Goal: Task Accomplishment & Management: Use online tool/utility

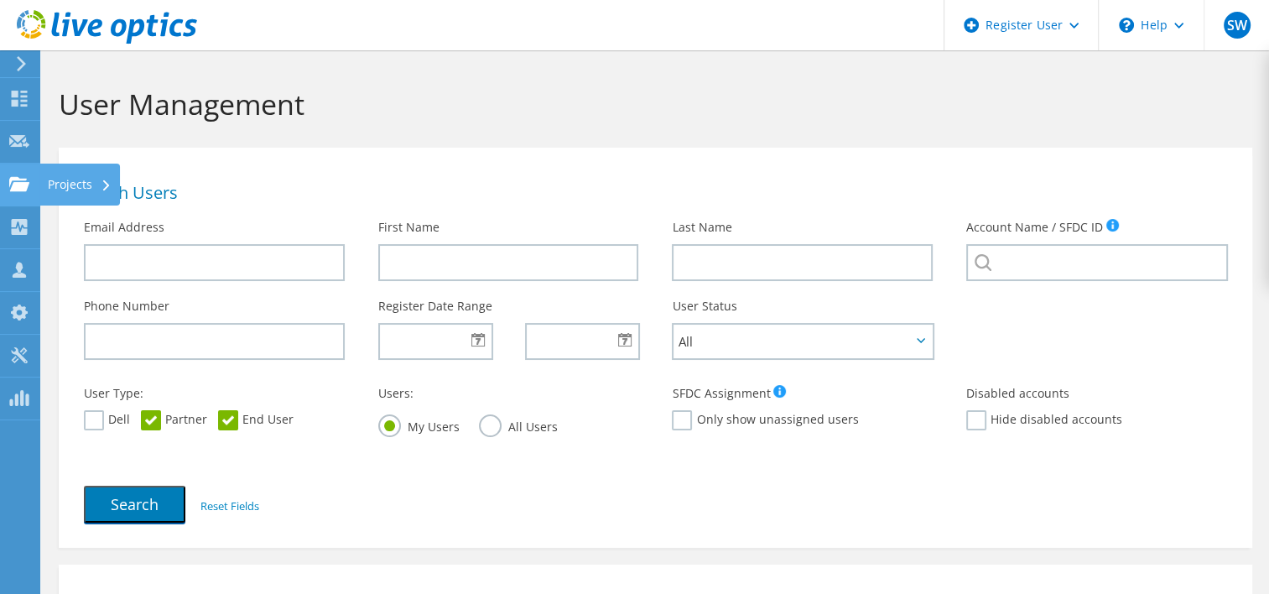
click at [15, 183] on use at bounding box center [19, 183] width 20 height 14
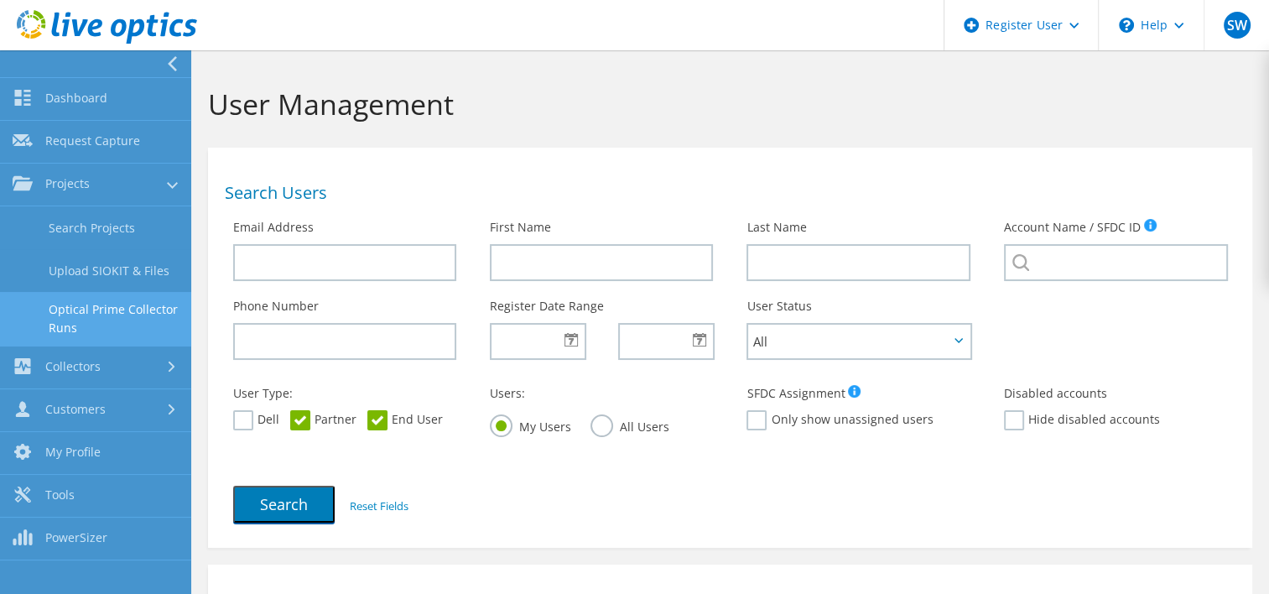
click at [94, 308] on link "Optical Prime Collector Runs" at bounding box center [95, 319] width 191 height 54
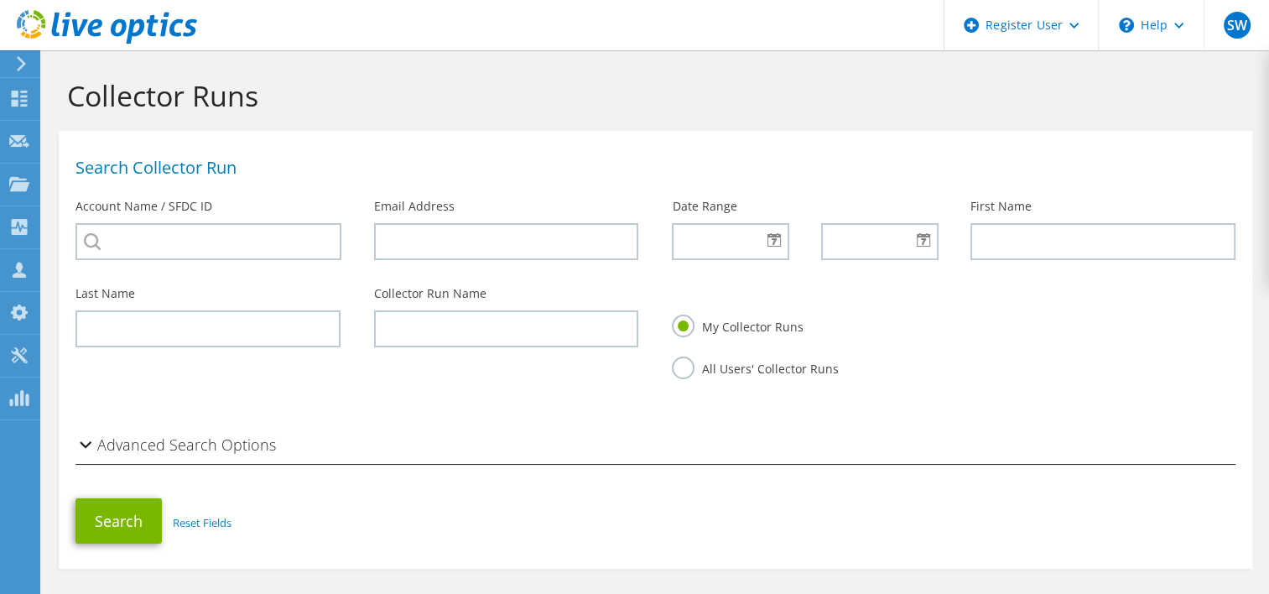
click at [81, 192] on div "Account Name / SFDC ID" at bounding box center [208, 229] width 299 height 79
click at [26, 138] on icon at bounding box center [19, 141] width 20 height 16
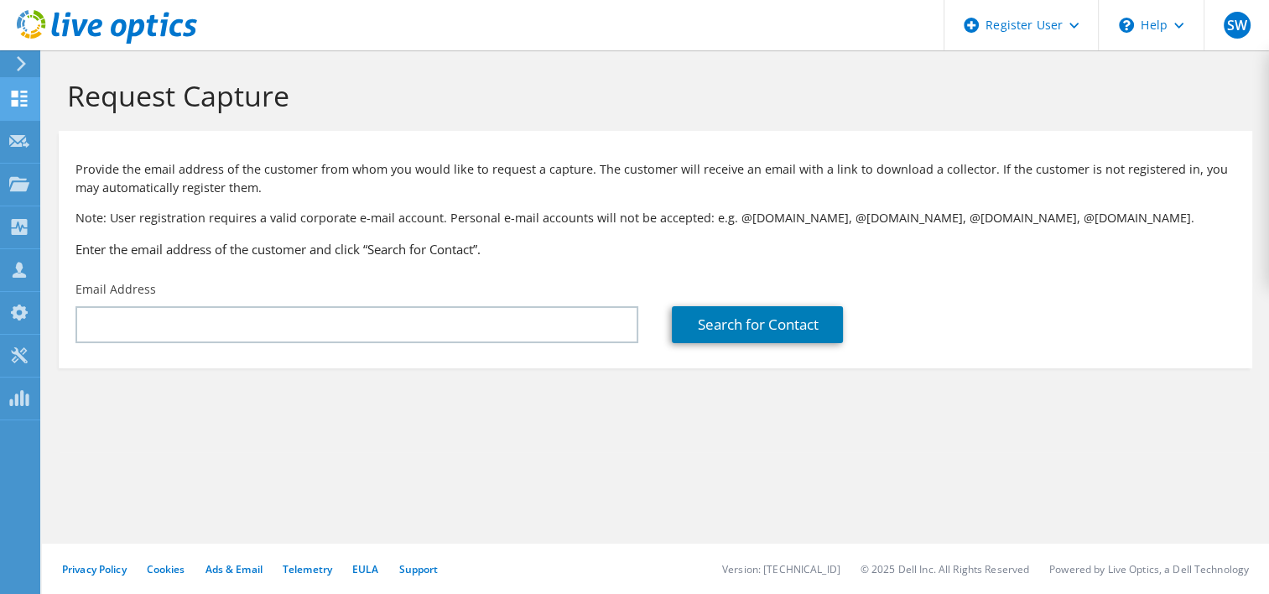
click at [27, 108] on div at bounding box center [19, 100] width 20 height 18
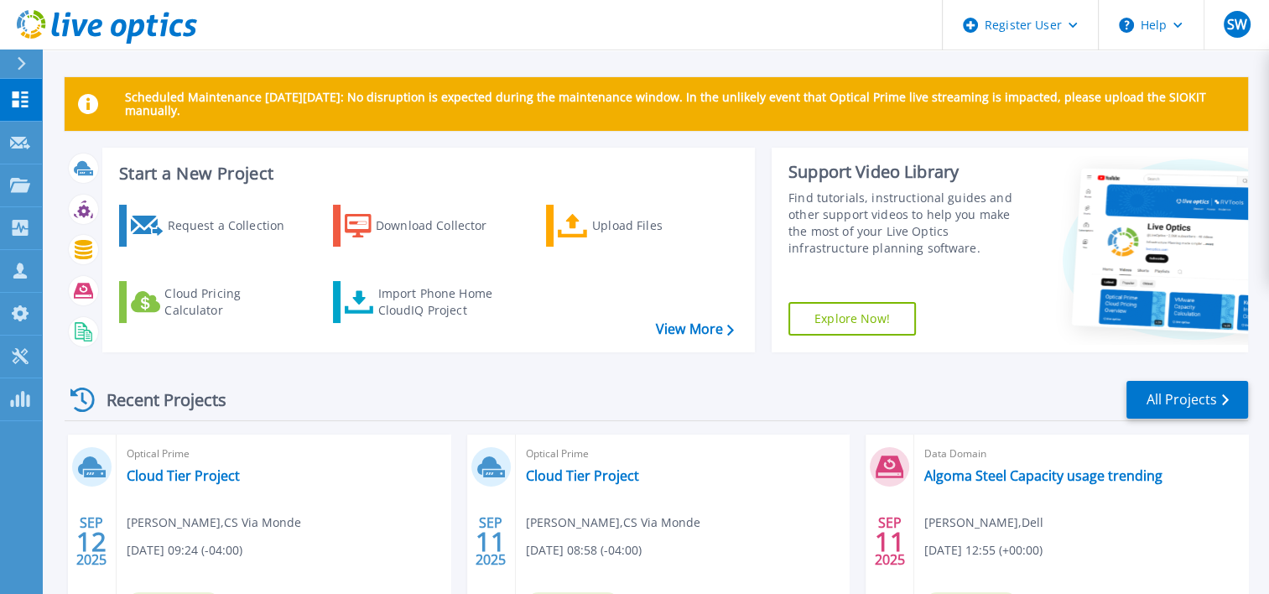
click at [29, 56] on div at bounding box center [28, 63] width 27 height 29
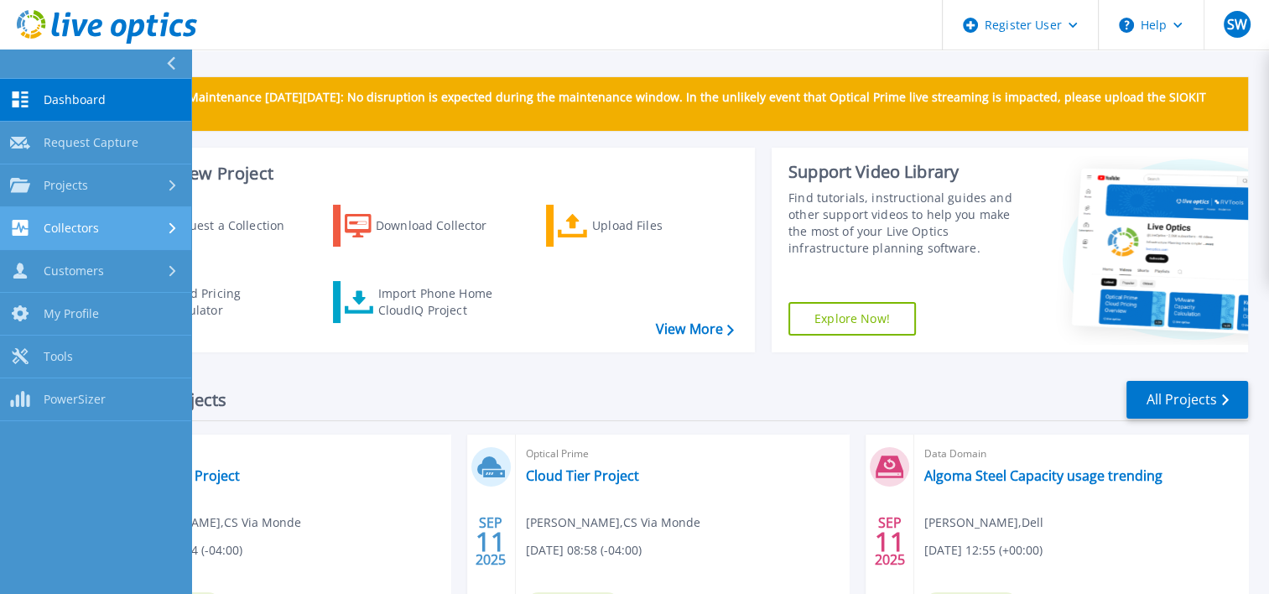
click at [159, 220] on div "Collectors" at bounding box center [95, 228] width 171 height 16
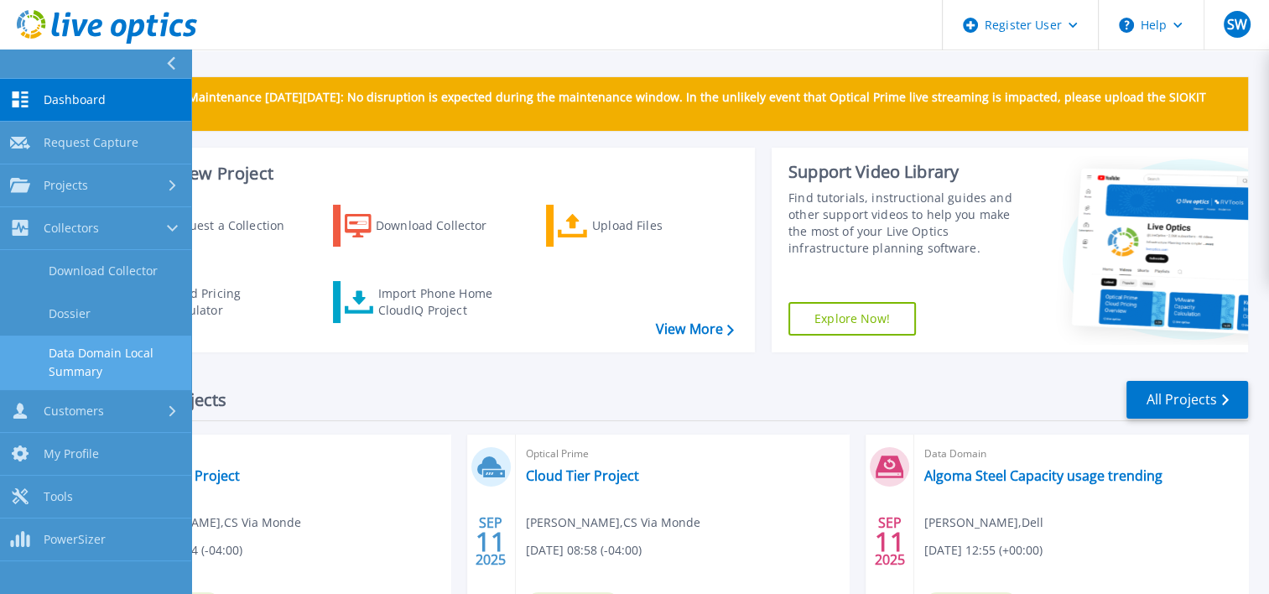
click at [110, 340] on link "Data Domain Local Summary" at bounding box center [95, 362] width 191 height 54
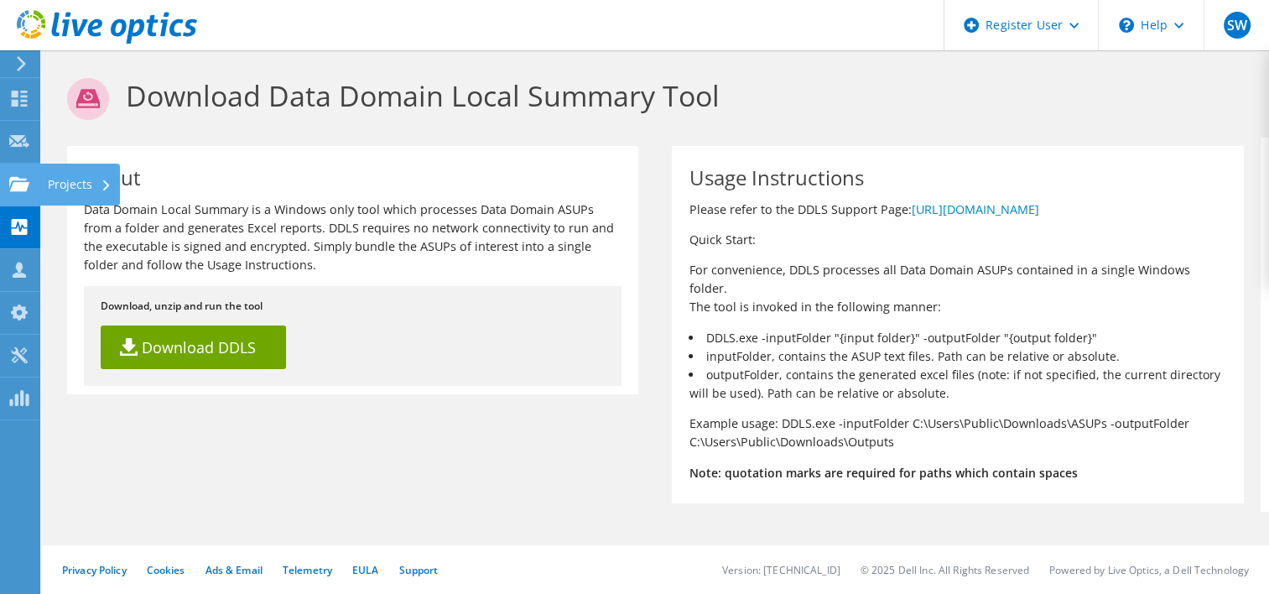
click at [23, 188] on use at bounding box center [19, 183] width 20 height 14
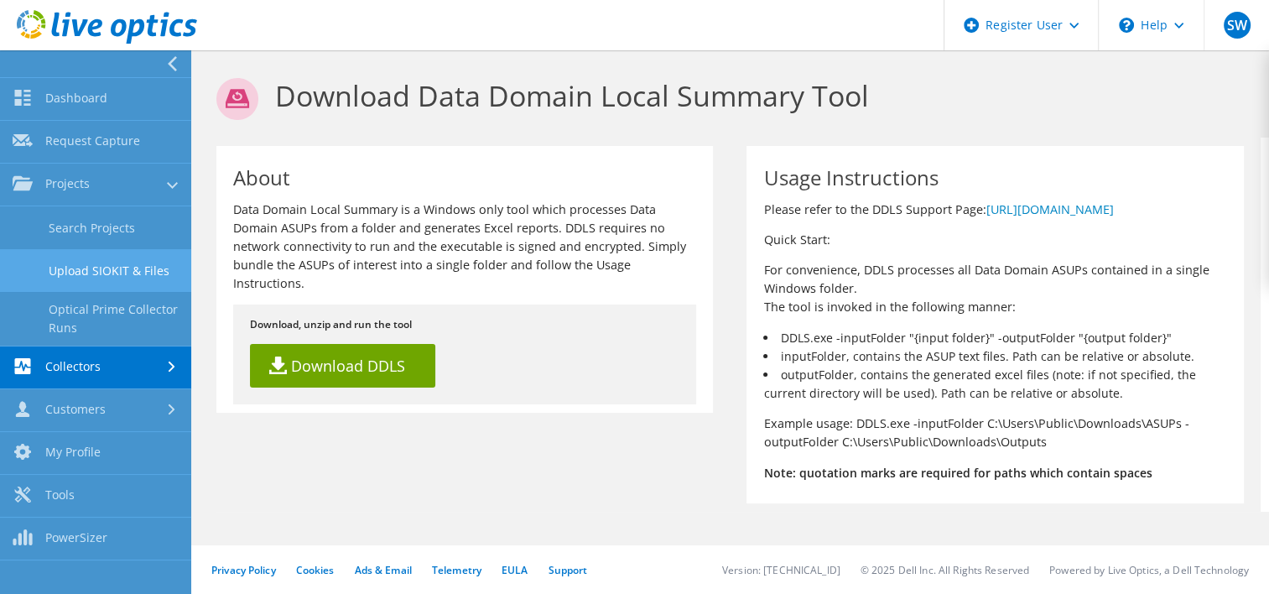
click at [111, 264] on link "Upload SIOKIT & Files" at bounding box center [95, 270] width 191 height 43
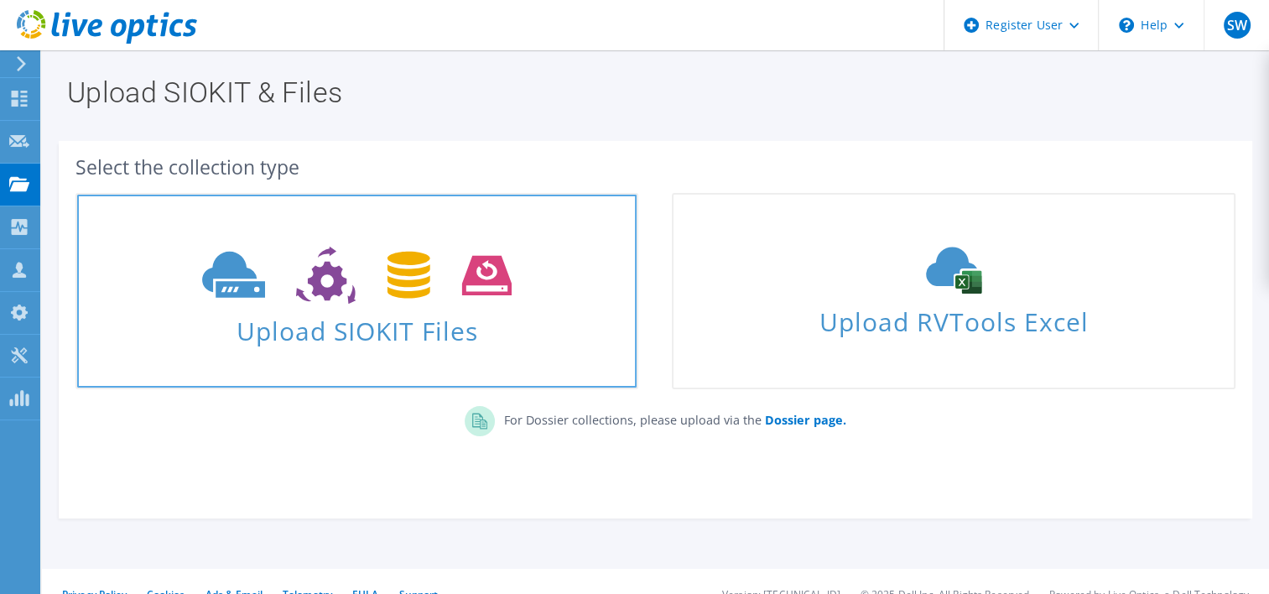
scroll to position [25, 0]
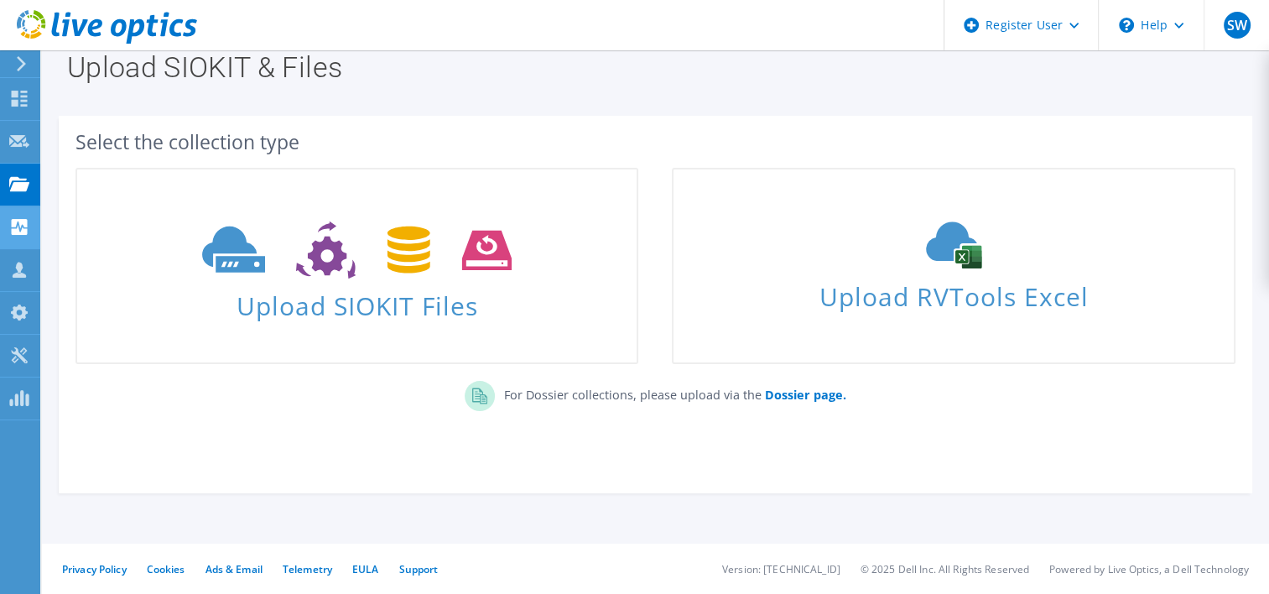
click at [21, 235] on div at bounding box center [19, 229] width 20 height 18
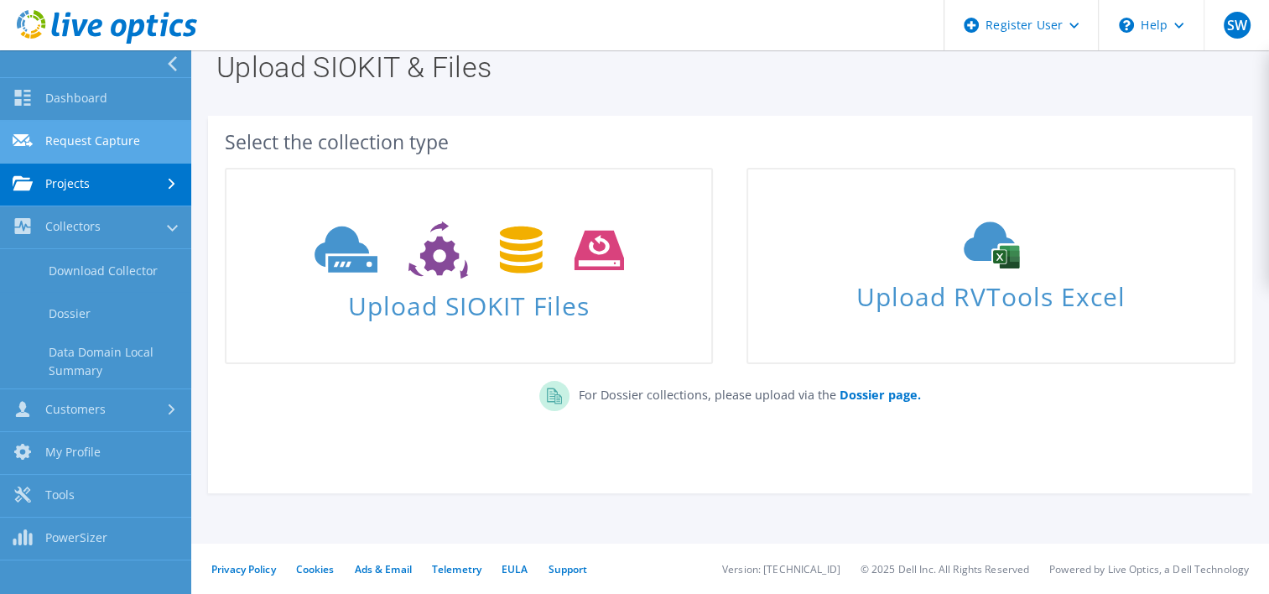
click at [173, 160] on link "Request Capture" at bounding box center [95, 142] width 191 height 43
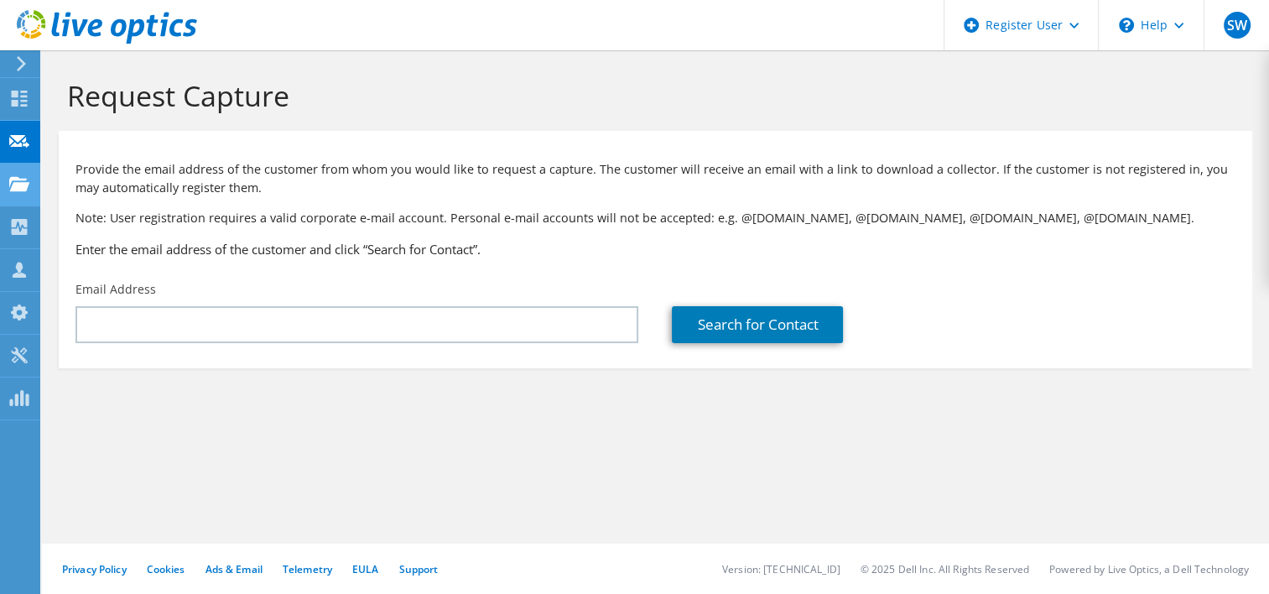
click at [18, 195] on div at bounding box center [19, 186] width 20 height 18
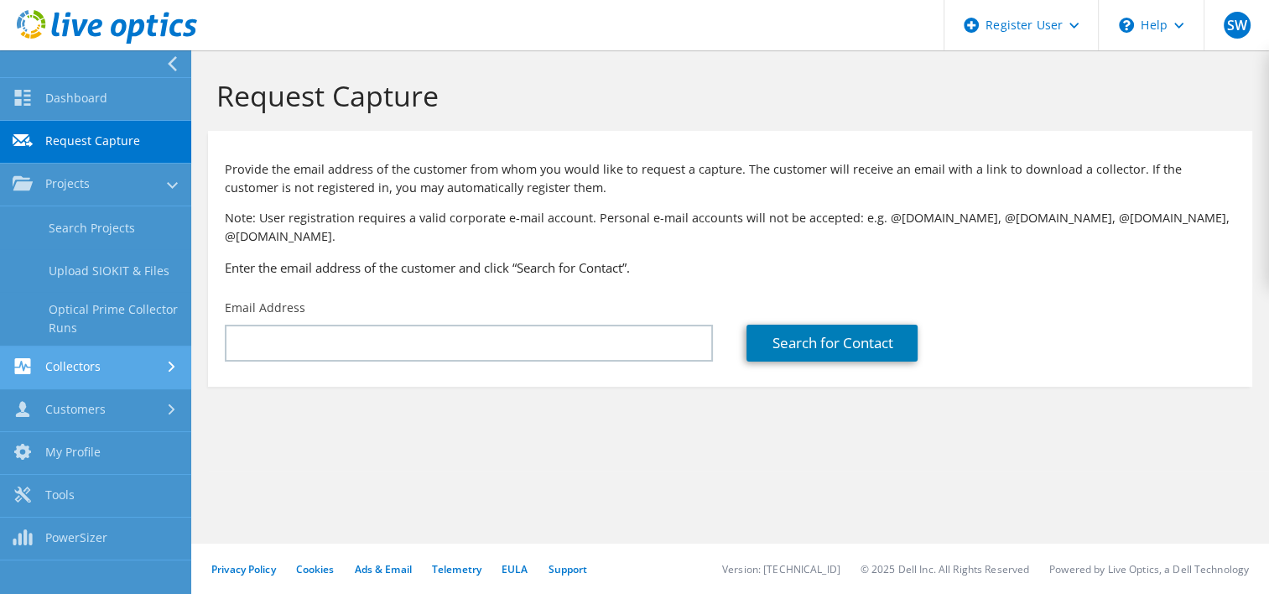
click at [131, 362] on link "Collectors" at bounding box center [95, 367] width 191 height 43
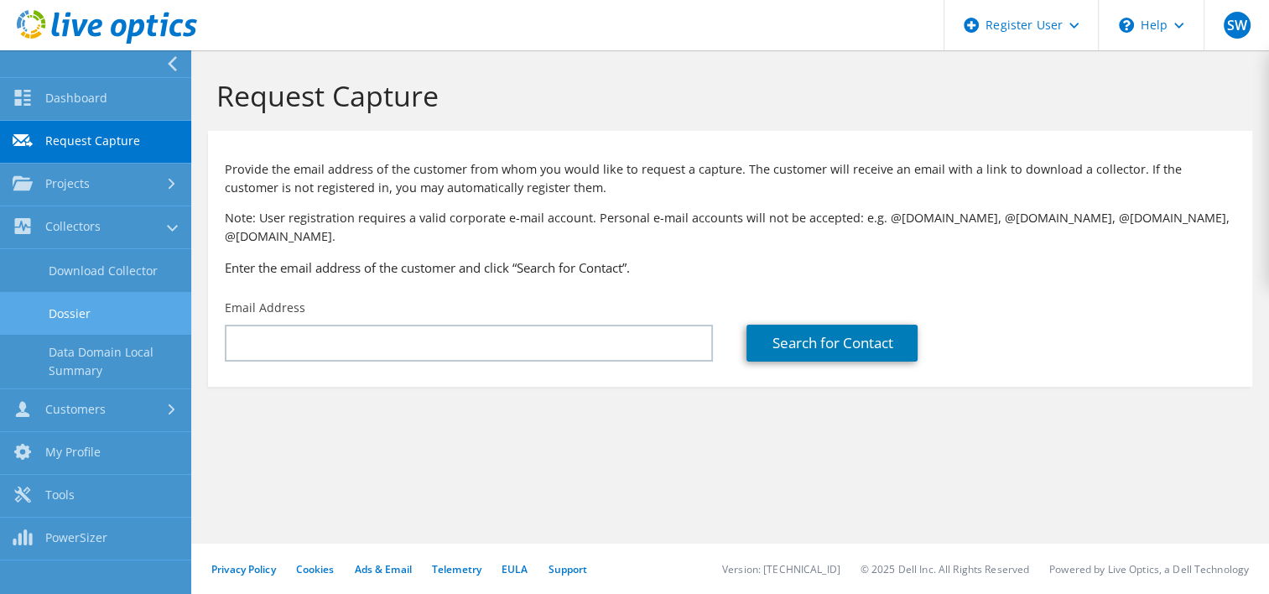
click at [64, 314] on link "Dossier" at bounding box center [95, 313] width 191 height 43
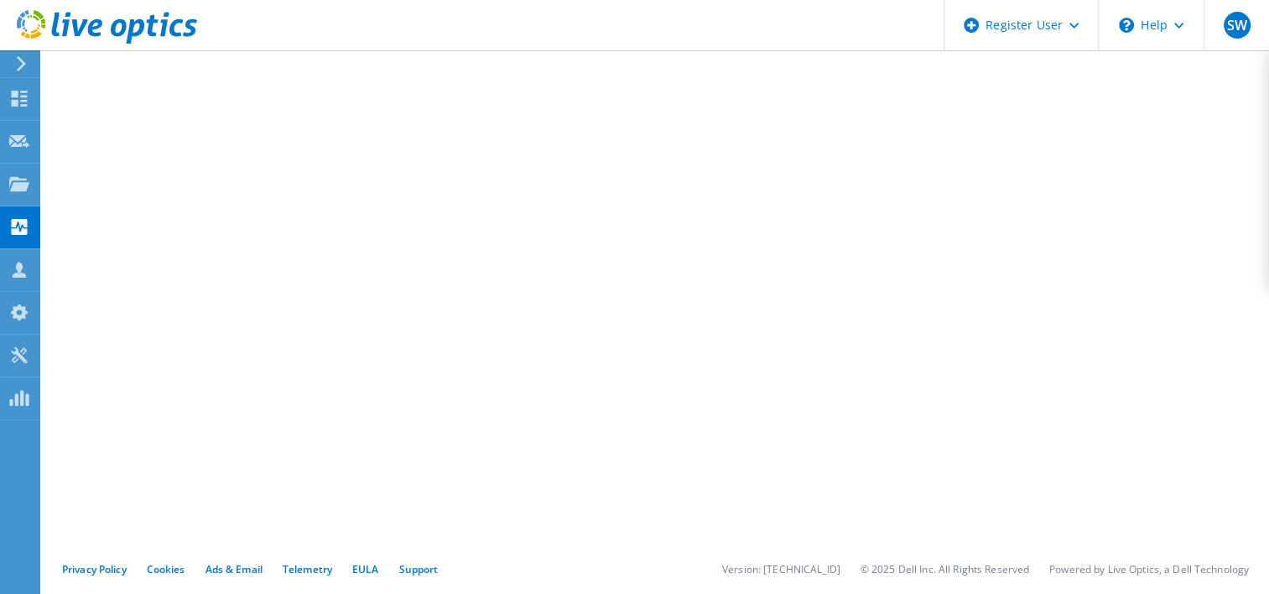
click at [21, 65] on use at bounding box center [21, 63] width 9 height 15
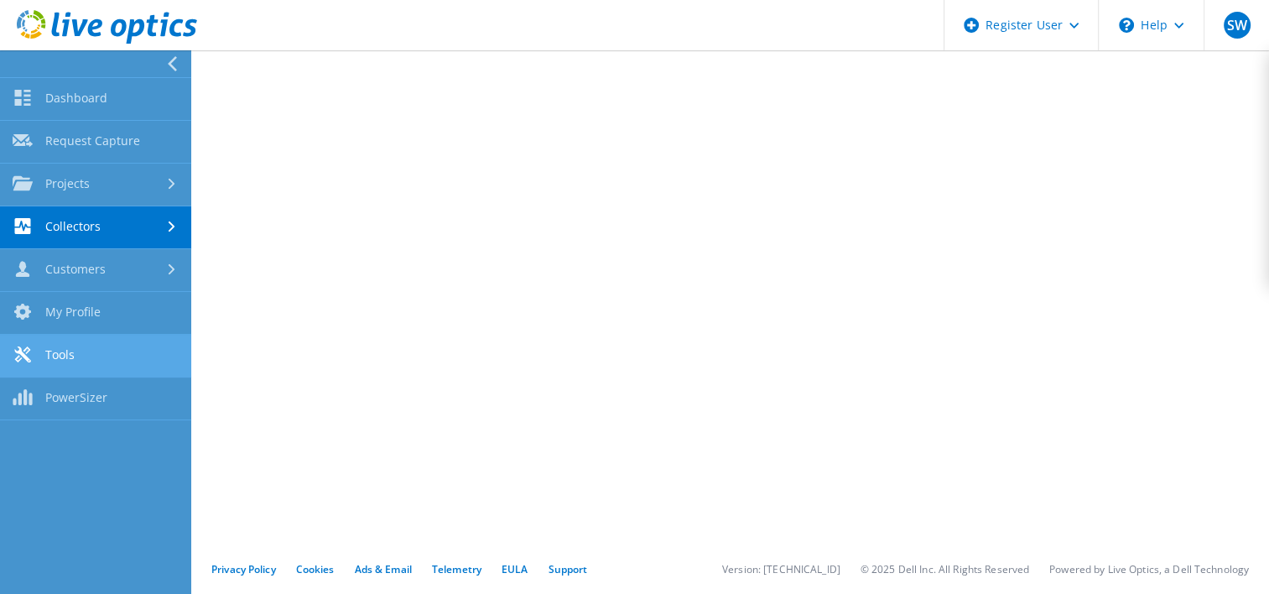
click at [87, 359] on link "Tools" at bounding box center [95, 356] width 191 height 43
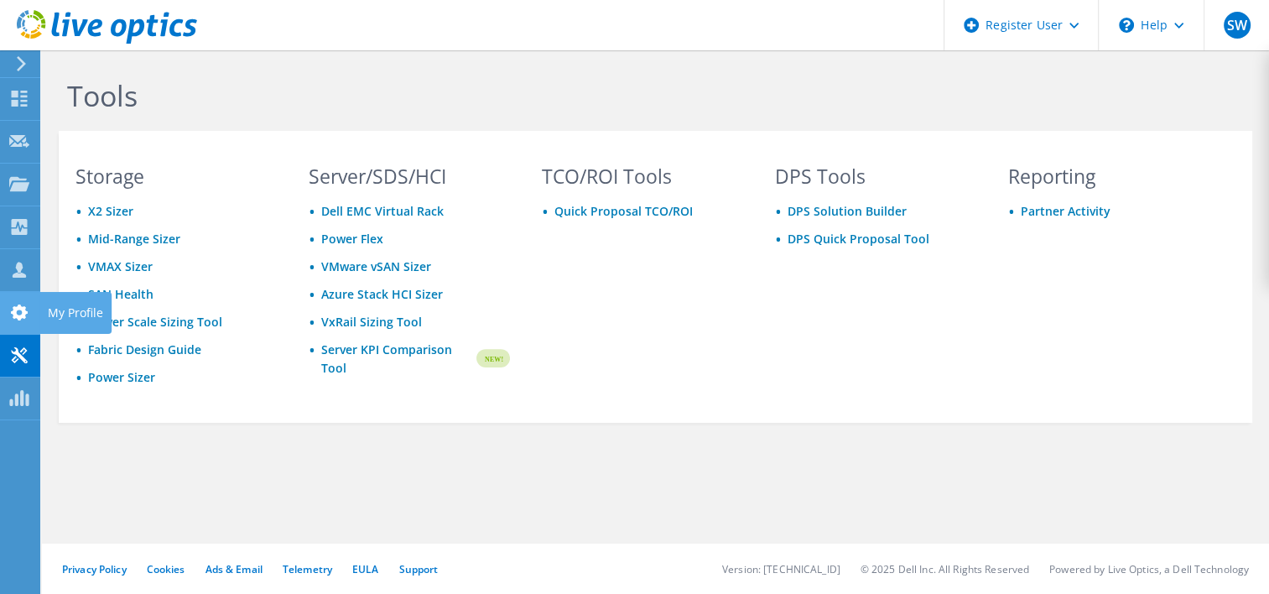
click at [22, 310] on use at bounding box center [19, 312] width 17 height 16
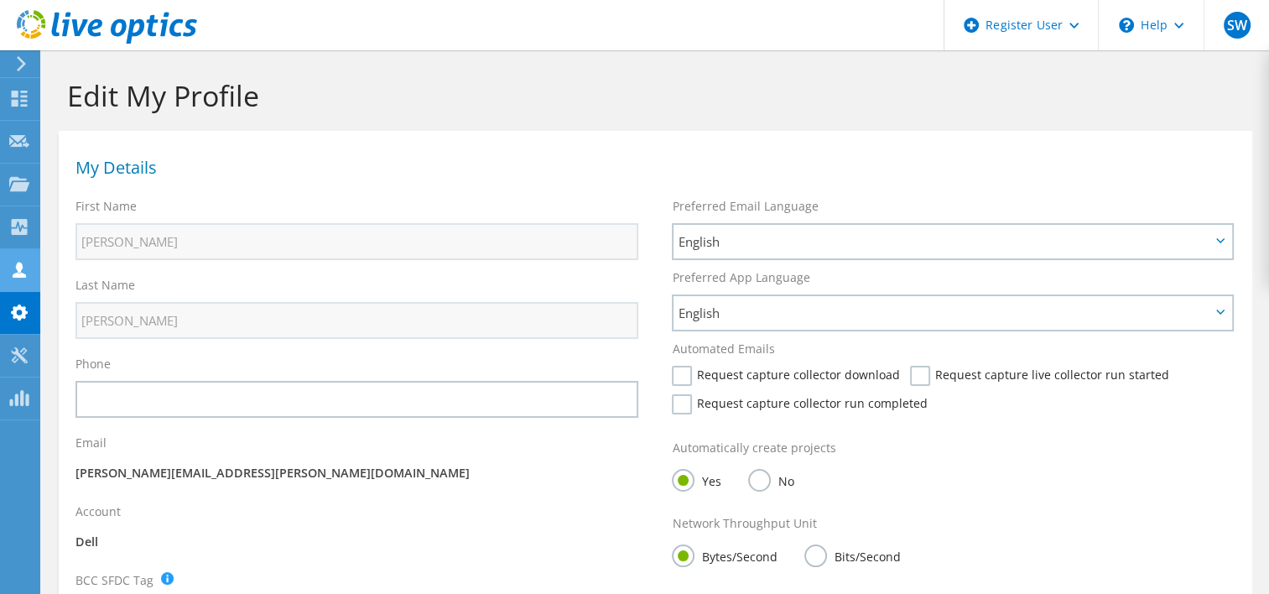
click at [15, 268] on icon at bounding box center [19, 270] width 20 height 16
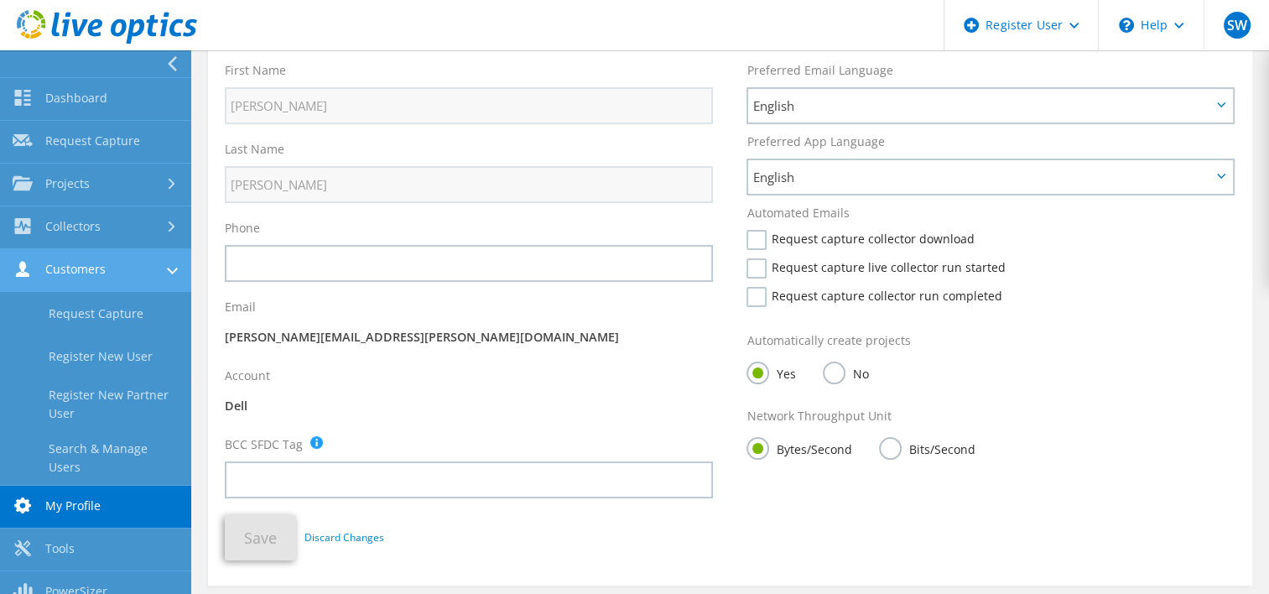
scroll to position [142, 0]
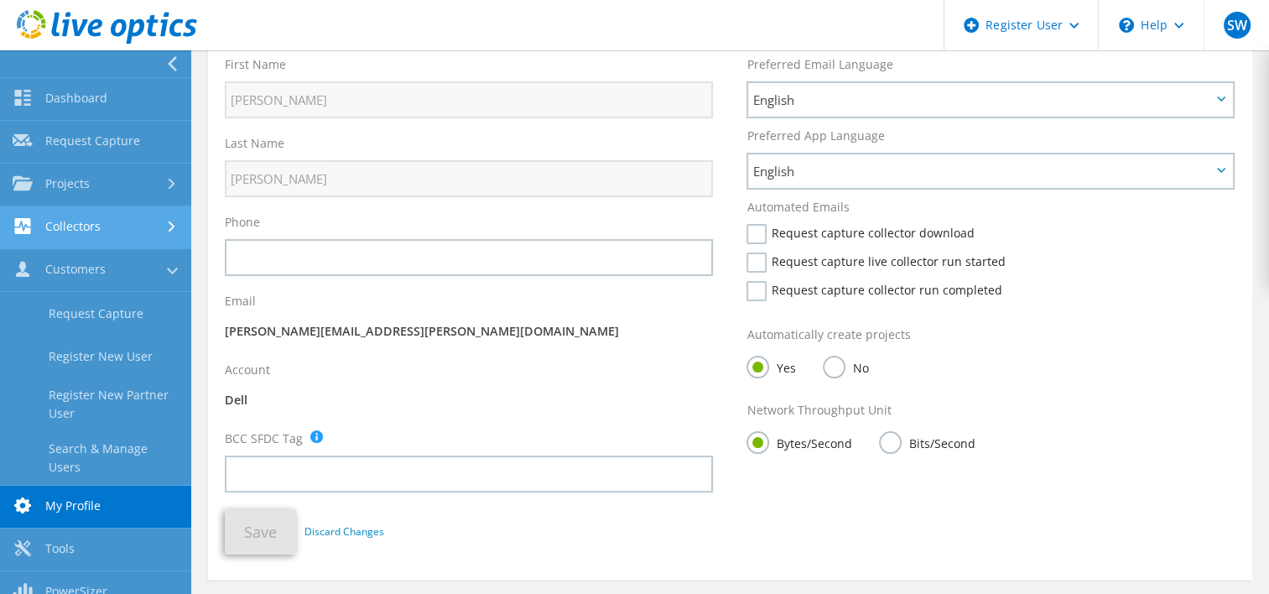
click at [157, 222] on link "Collectors" at bounding box center [95, 227] width 191 height 43
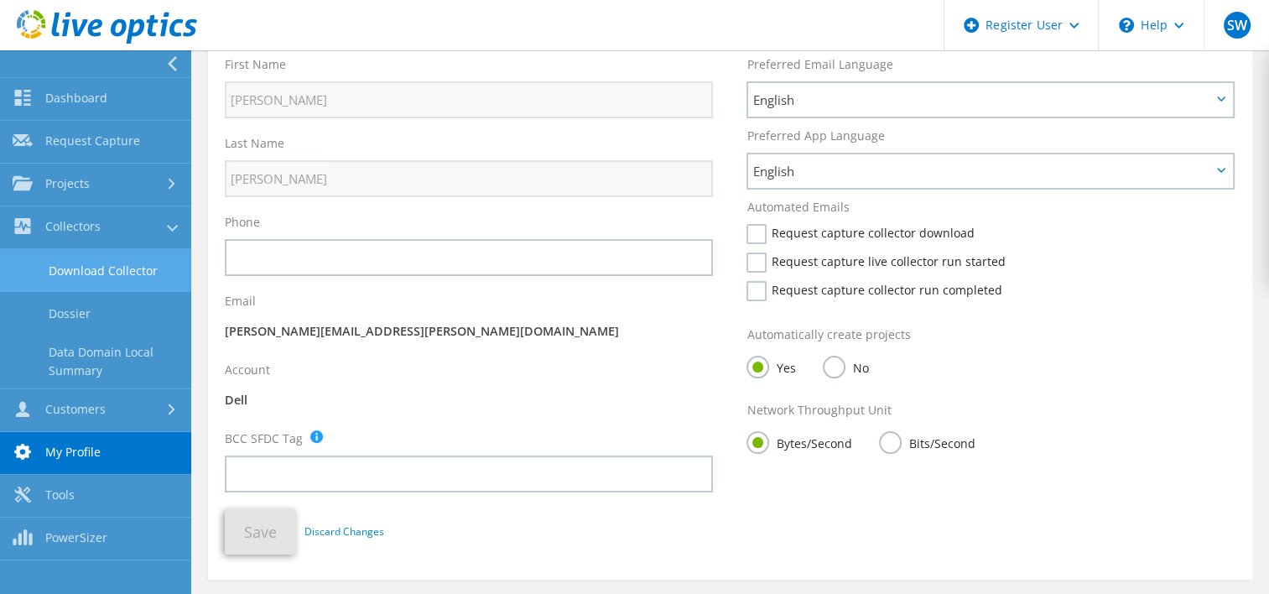
click at [107, 275] on link "Download Collector" at bounding box center [95, 270] width 191 height 43
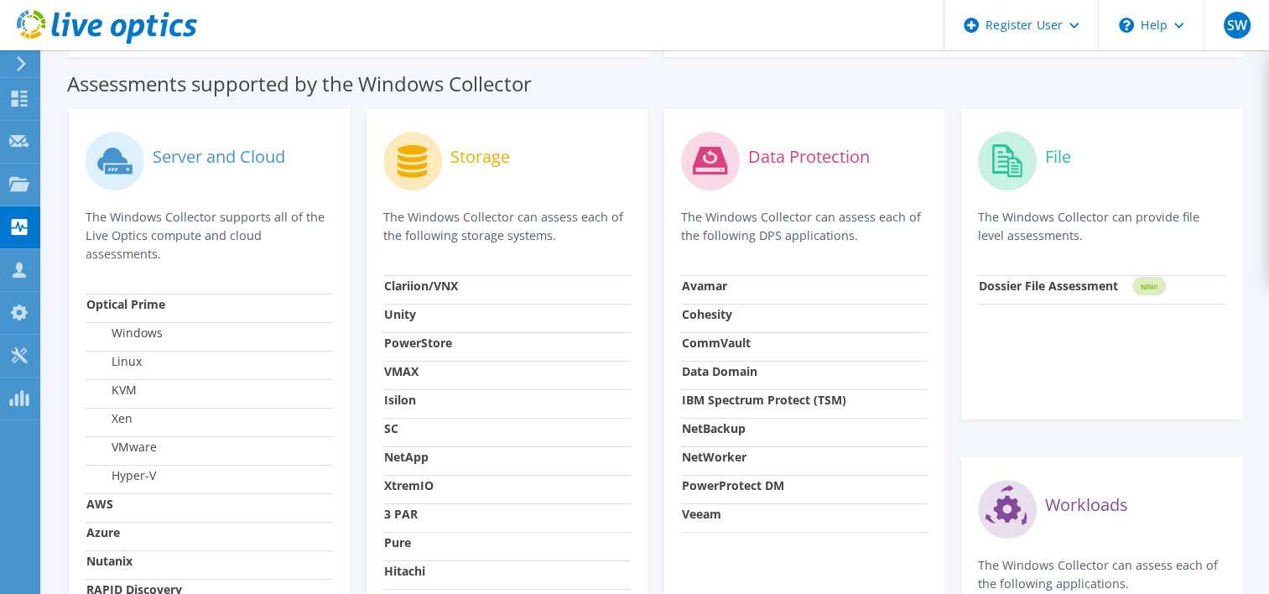
scroll to position [448, 0]
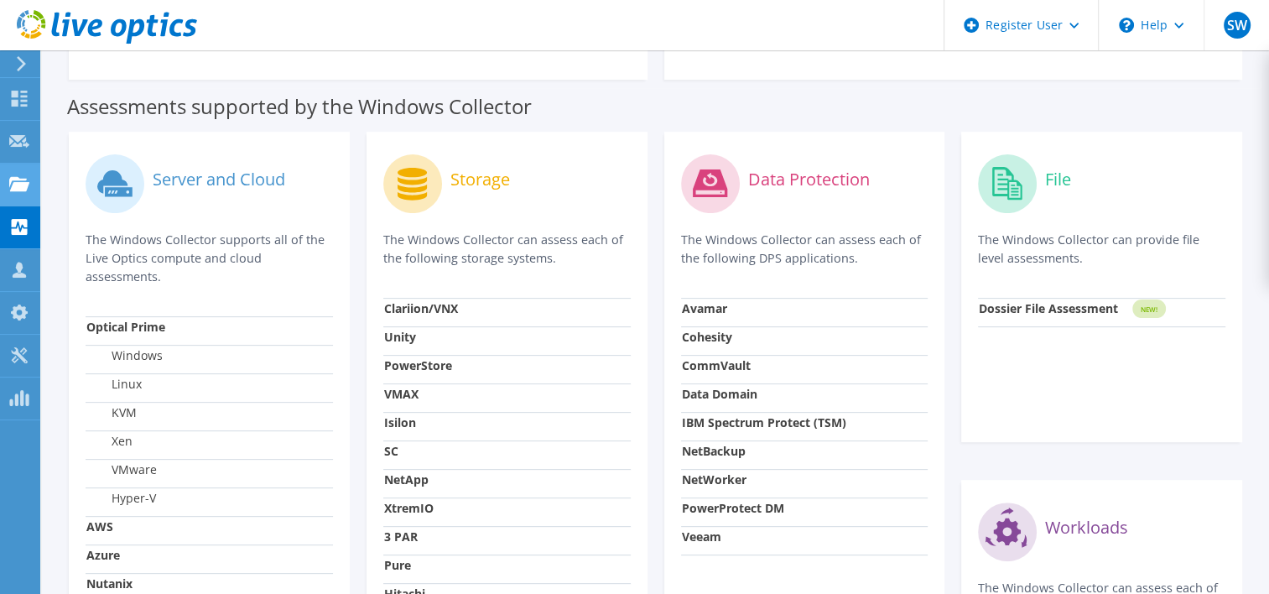
click at [17, 188] on use at bounding box center [19, 183] width 20 height 14
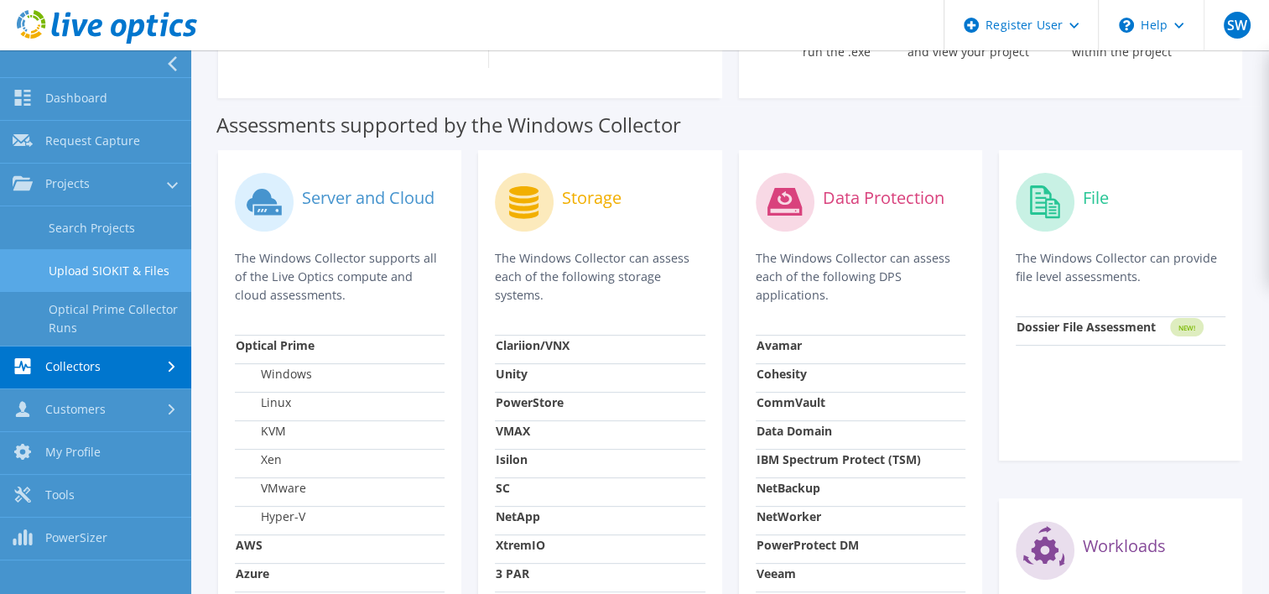
click at [107, 274] on link "Upload SIOKIT & Files" at bounding box center [95, 270] width 191 height 43
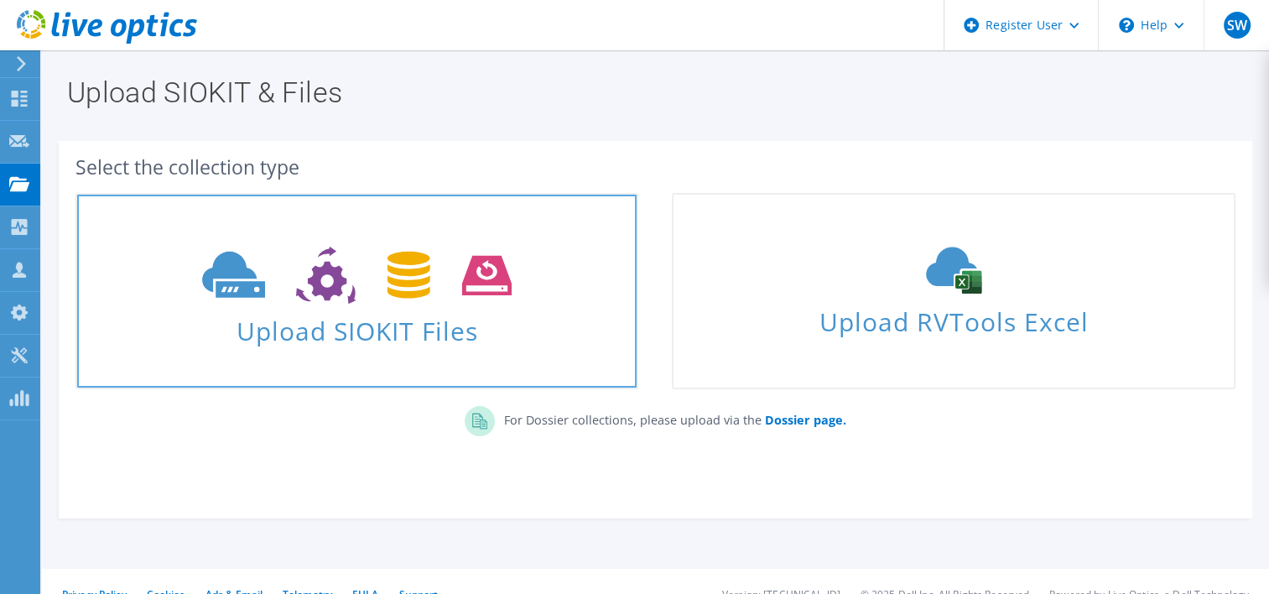
scroll to position [25, 0]
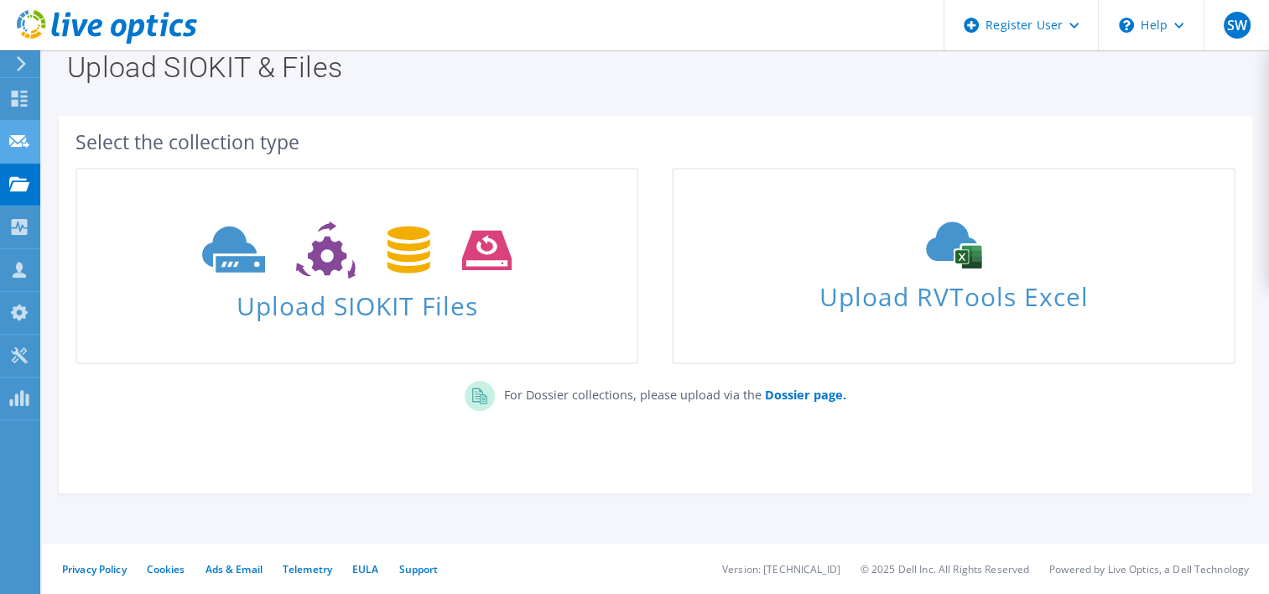
click at [27, 143] on use at bounding box center [19, 140] width 20 height 13
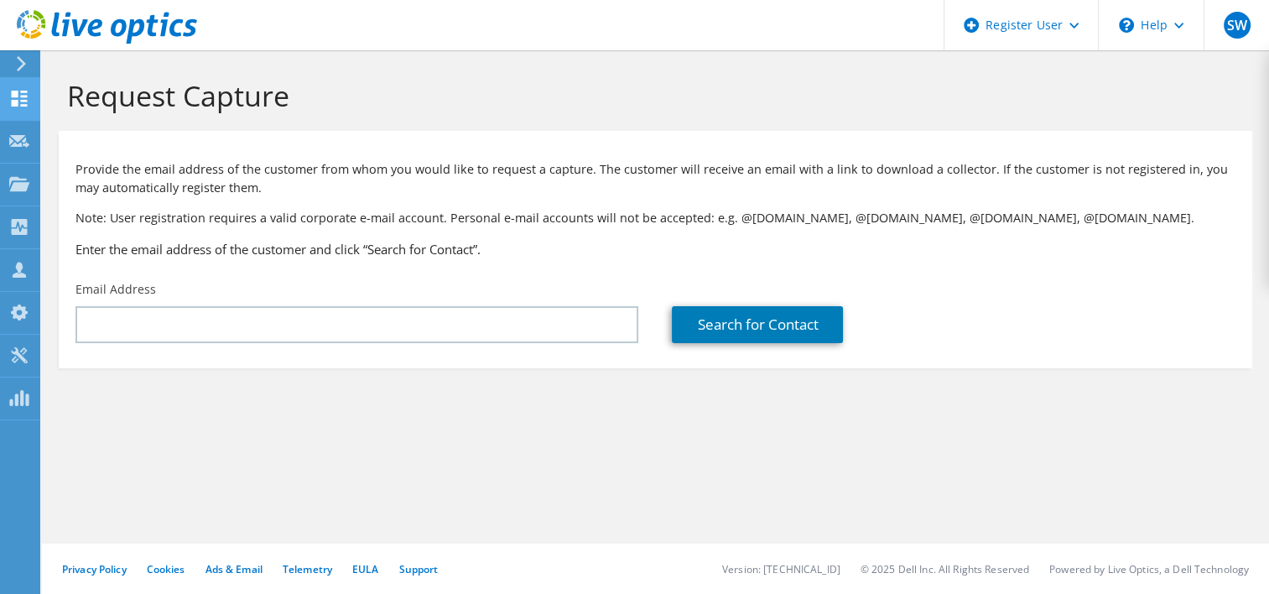
click at [20, 105] on icon at bounding box center [19, 99] width 20 height 16
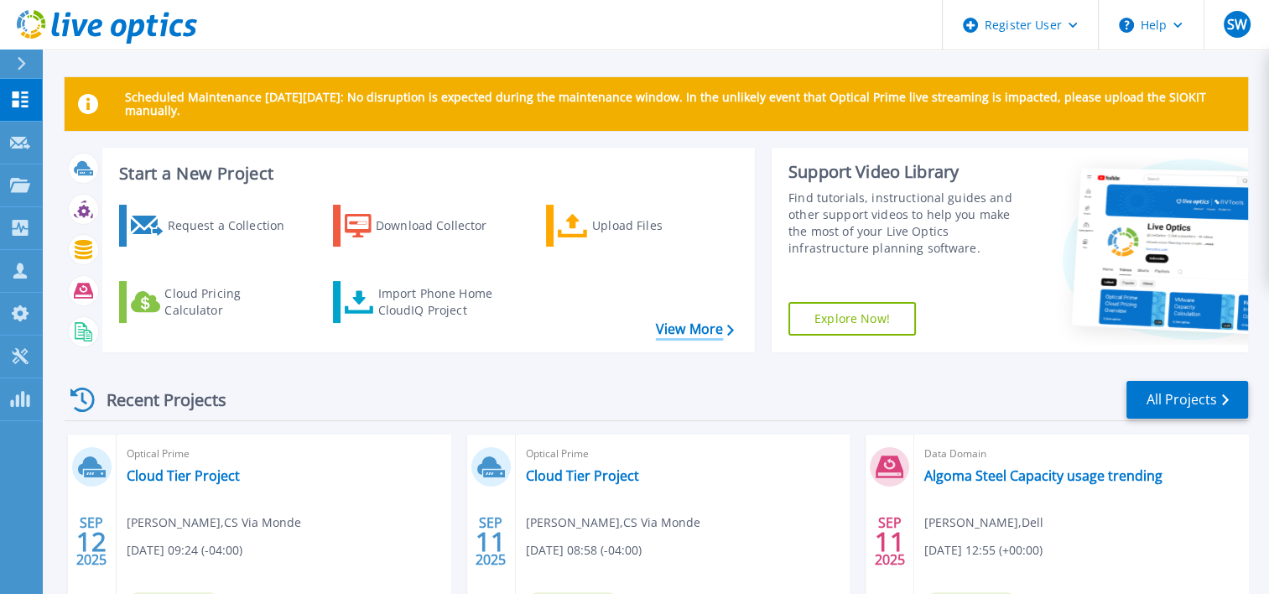
click at [704, 331] on link "View More" at bounding box center [695, 329] width 78 height 16
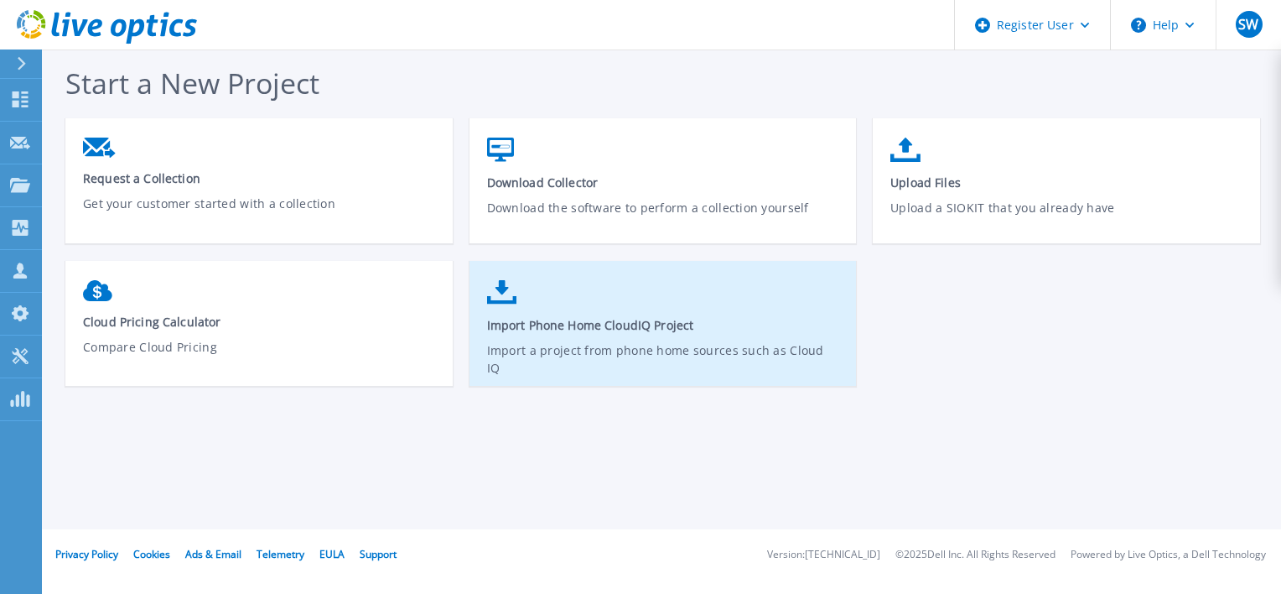
click at [595, 288] on link "Import Phone Home CloudIQ Project Import a project from phone home sources such…" at bounding box center [663, 332] width 387 height 120
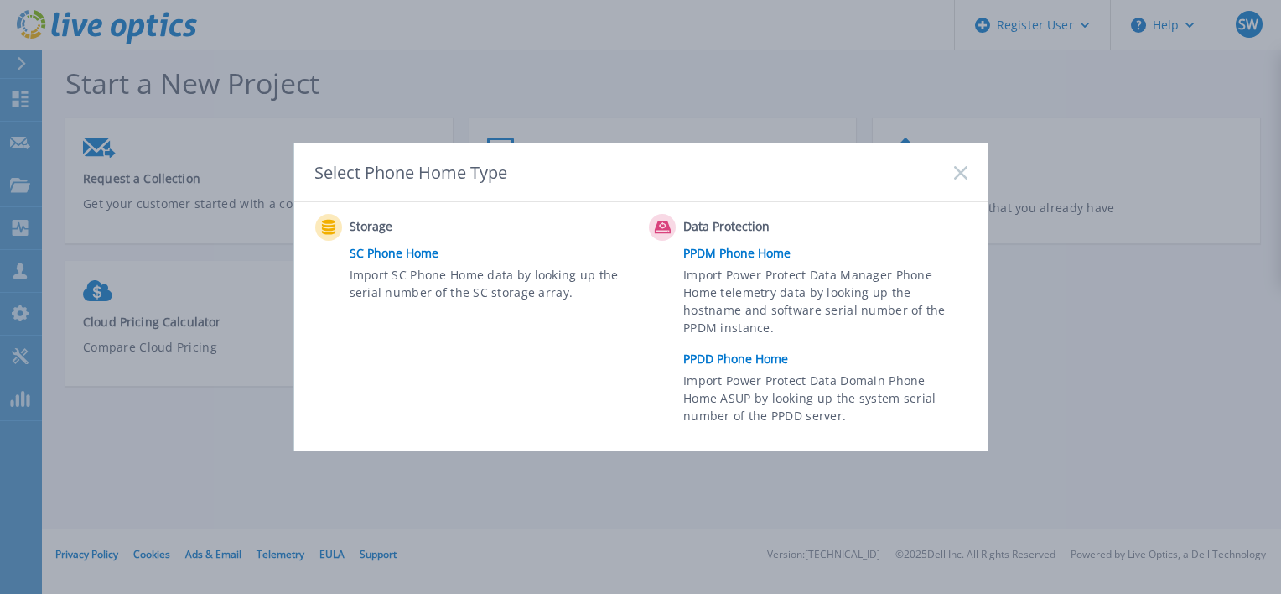
click at [735, 357] on link "PPDD Phone Home" at bounding box center [829, 358] width 292 height 25
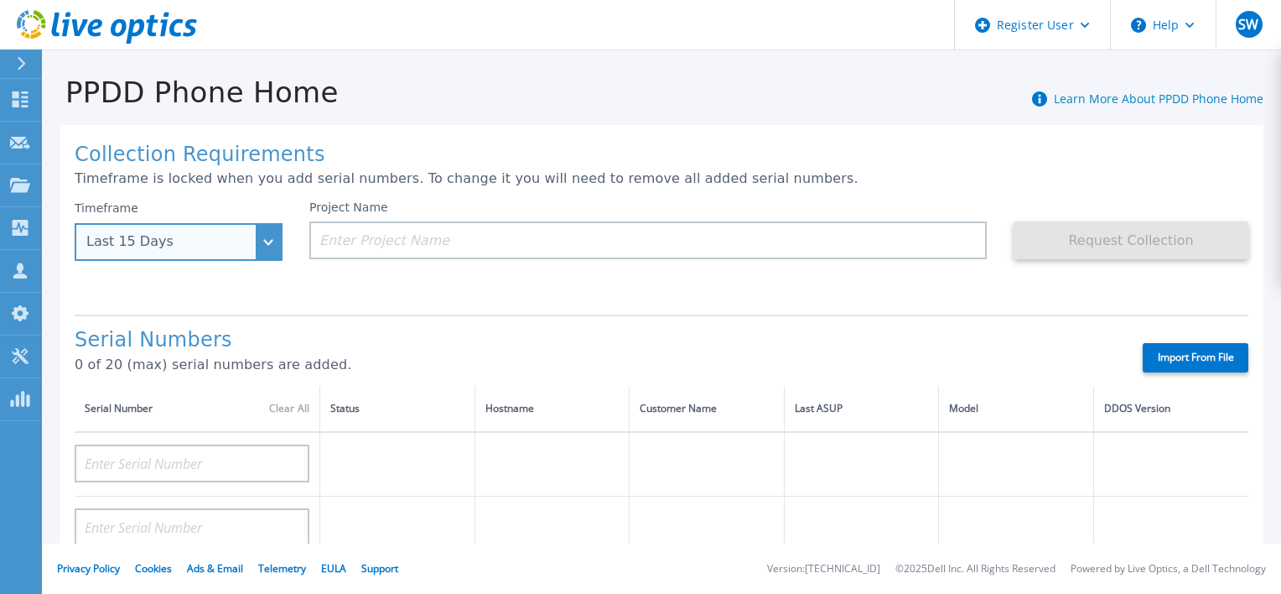
click at [262, 244] on div "Last 15 Days" at bounding box center [179, 242] width 208 height 38
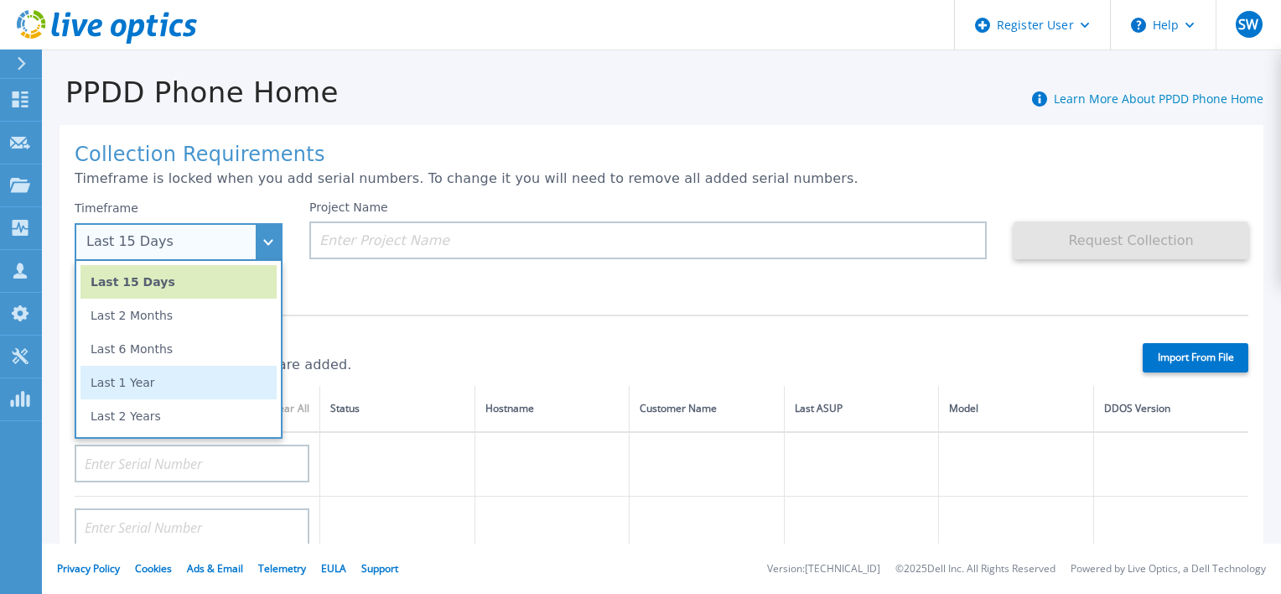
click at [214, 382] on li "Last 1 Year" at bounding box center [179, 383] width 196 height 34
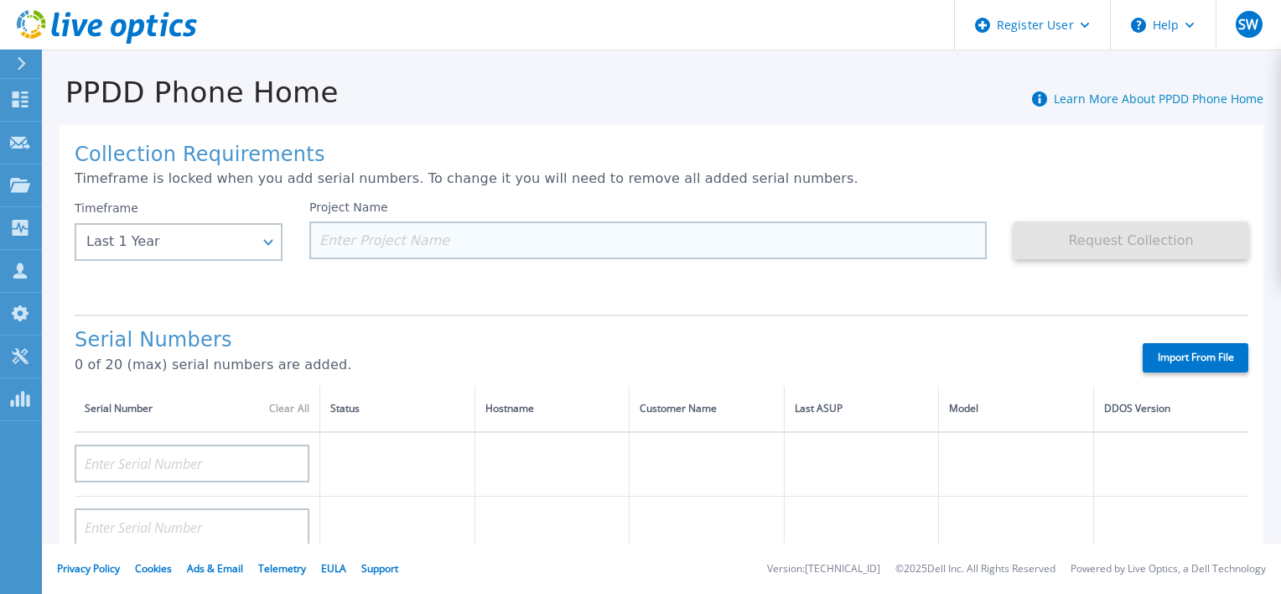
click at [361, 247] on input at bounding box center [648, 240] width 678 height 38
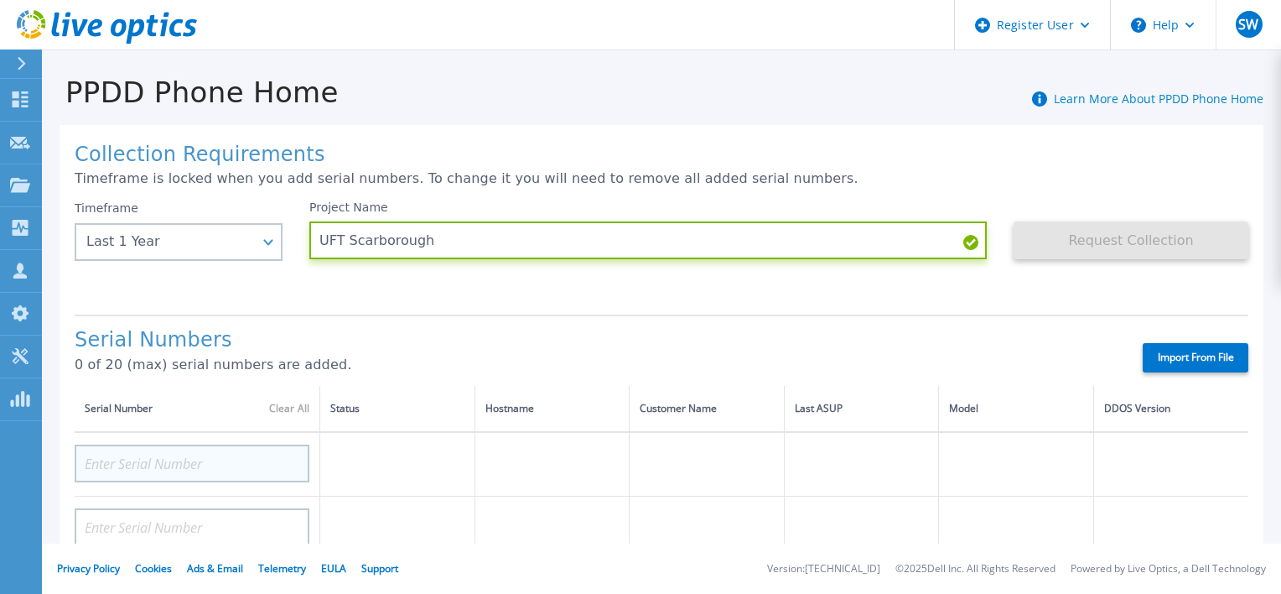
type input "UFT Scarborough"
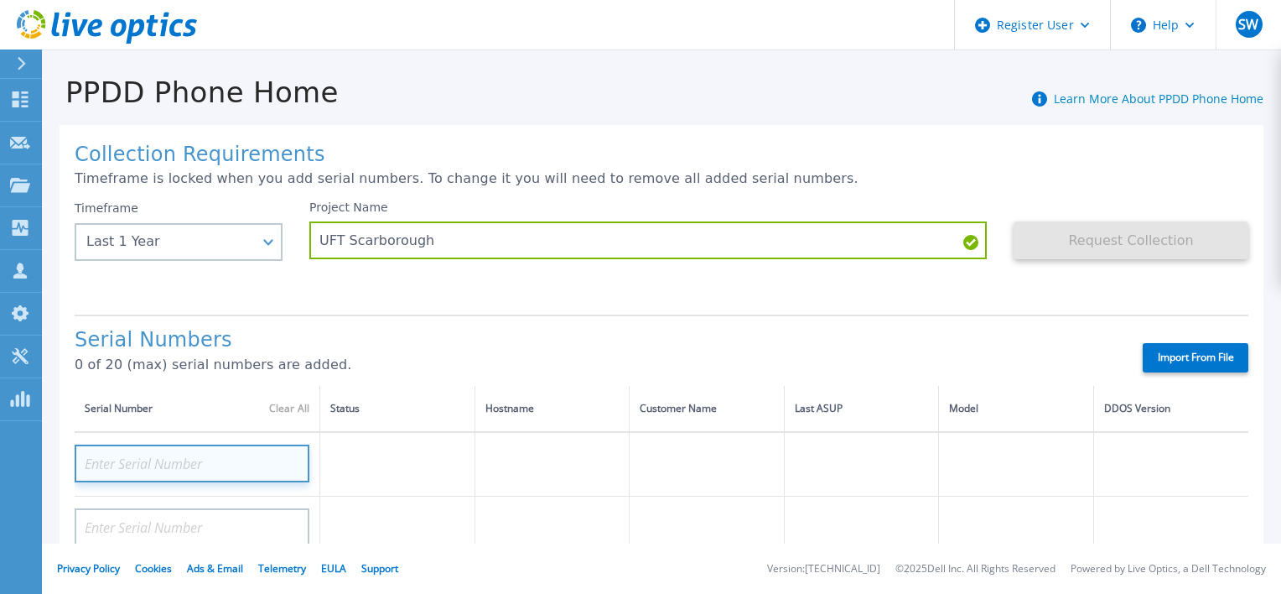
click at [185, 455] on input at bounding box center [192, 463] width 235 height 38
paste input "APX00221701456"
type input "APX00221701456"
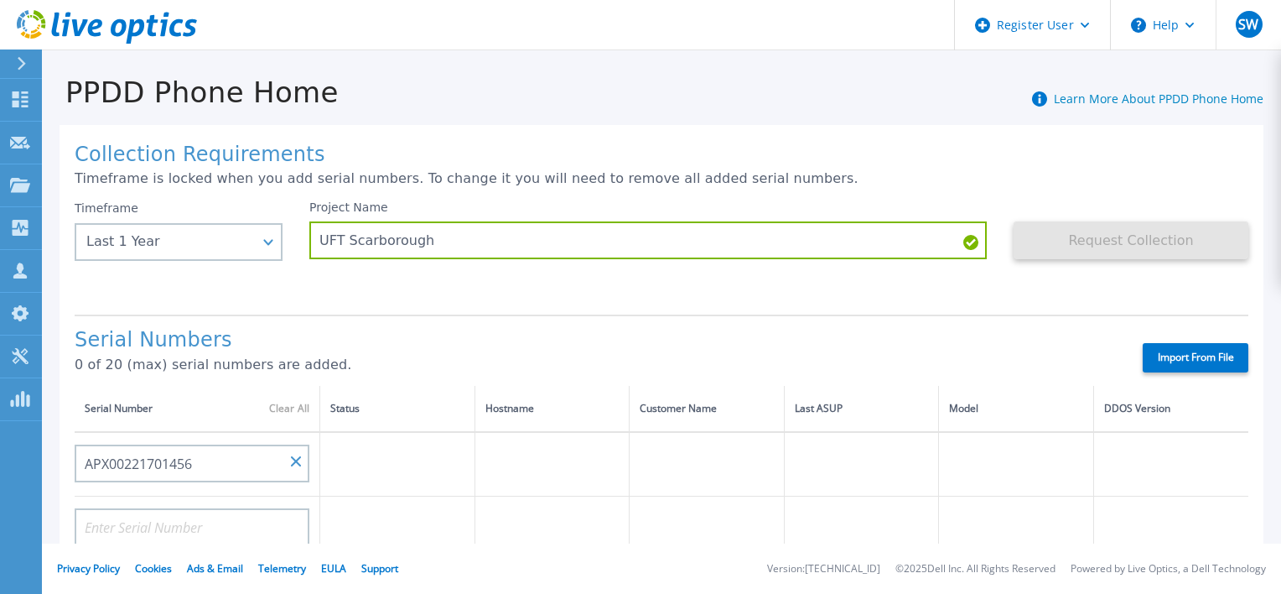
click at [366, 379] on div "Serial Numbers 0 of 20 (max) serial numbers are added." at bounding box center [594, 357] width 1039 height 57
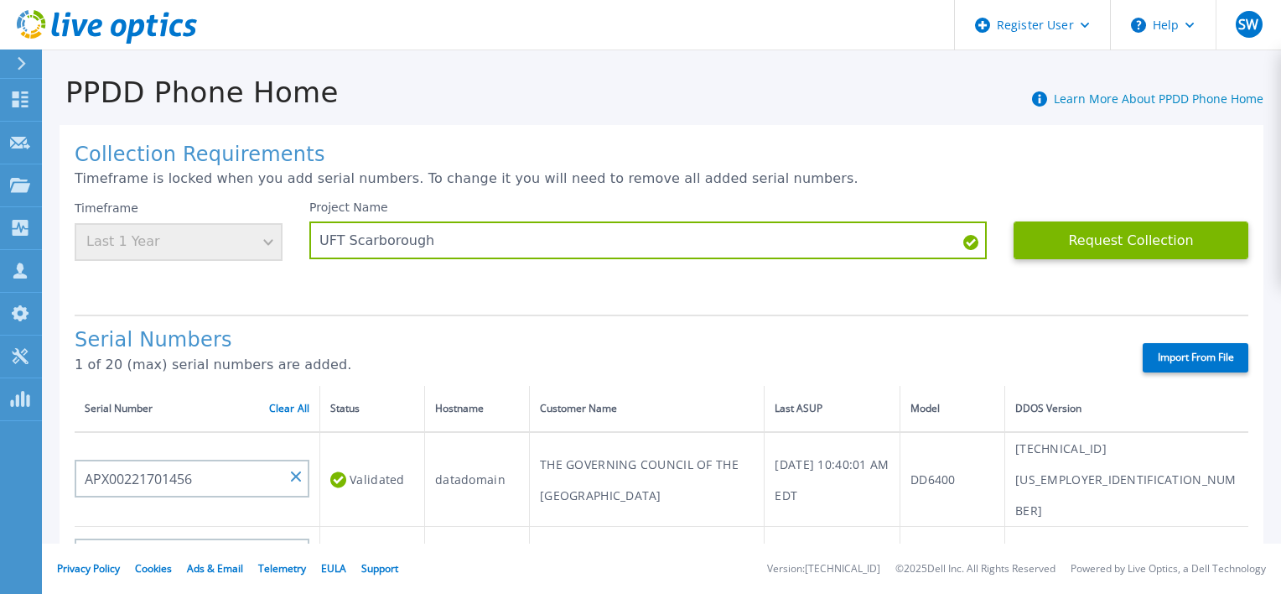
scroll to position [51, 0]
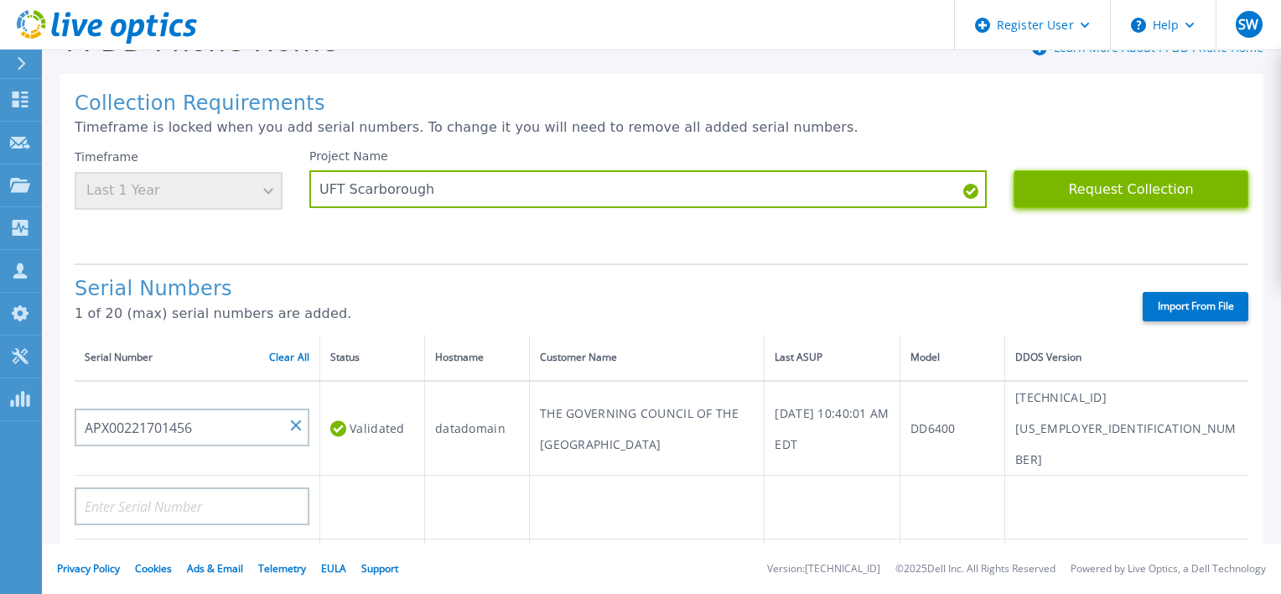
click at [1123, 177] on button "Request Collection" at bounding box center [1131, 189] width 235 height 38
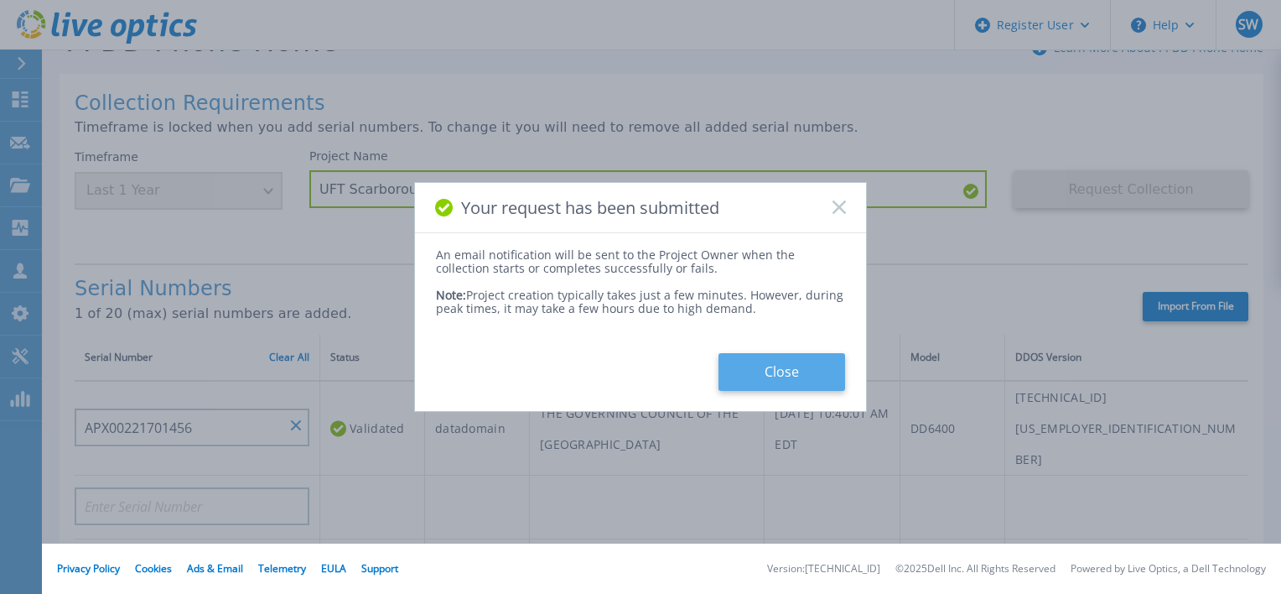
click at [787, 364] on button "Close" at bounding box center [782, 372] width 127 height 38
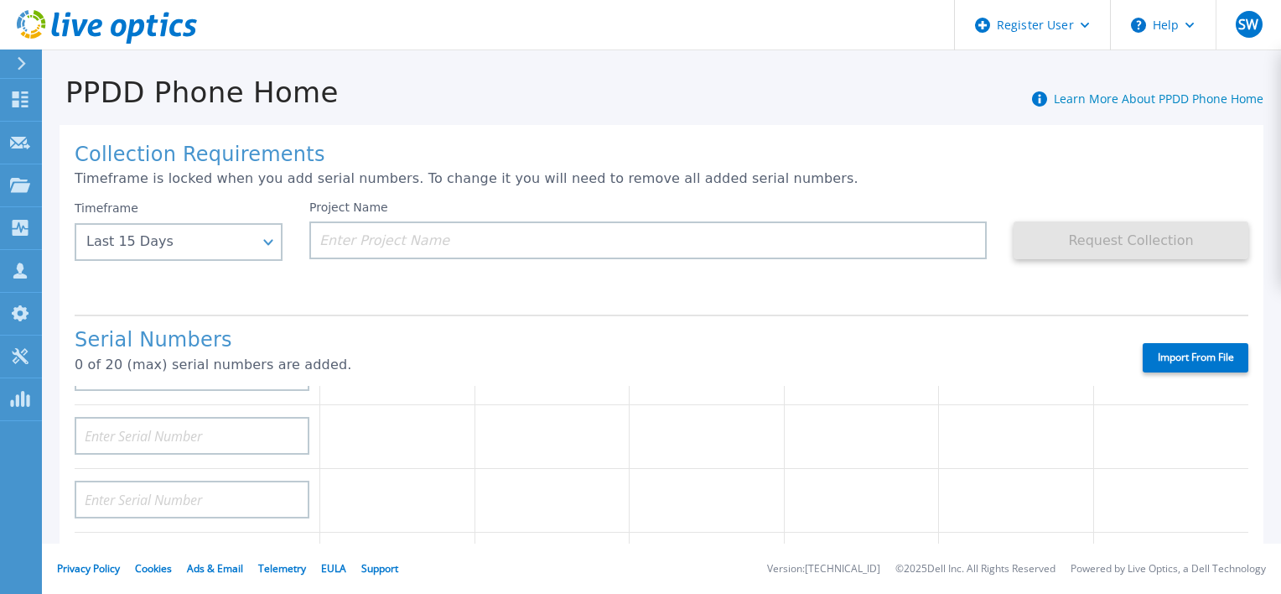
scroll to position [668, 0]
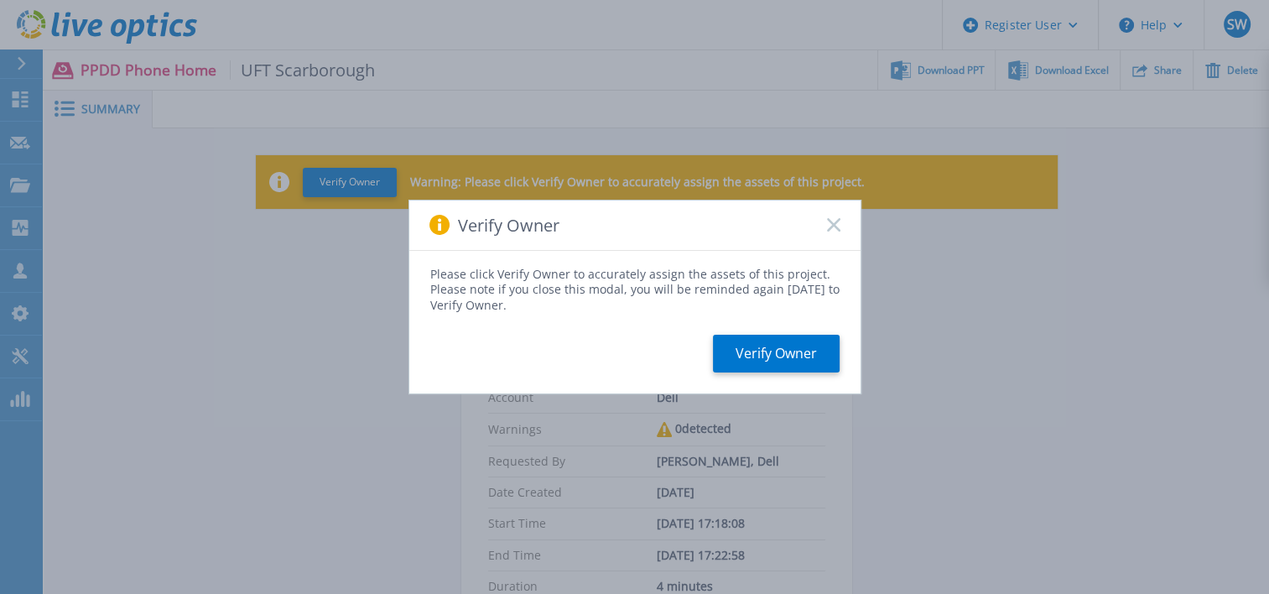
click at [839, 220] on rect at bounding box center [833, 225] width 14 height 14
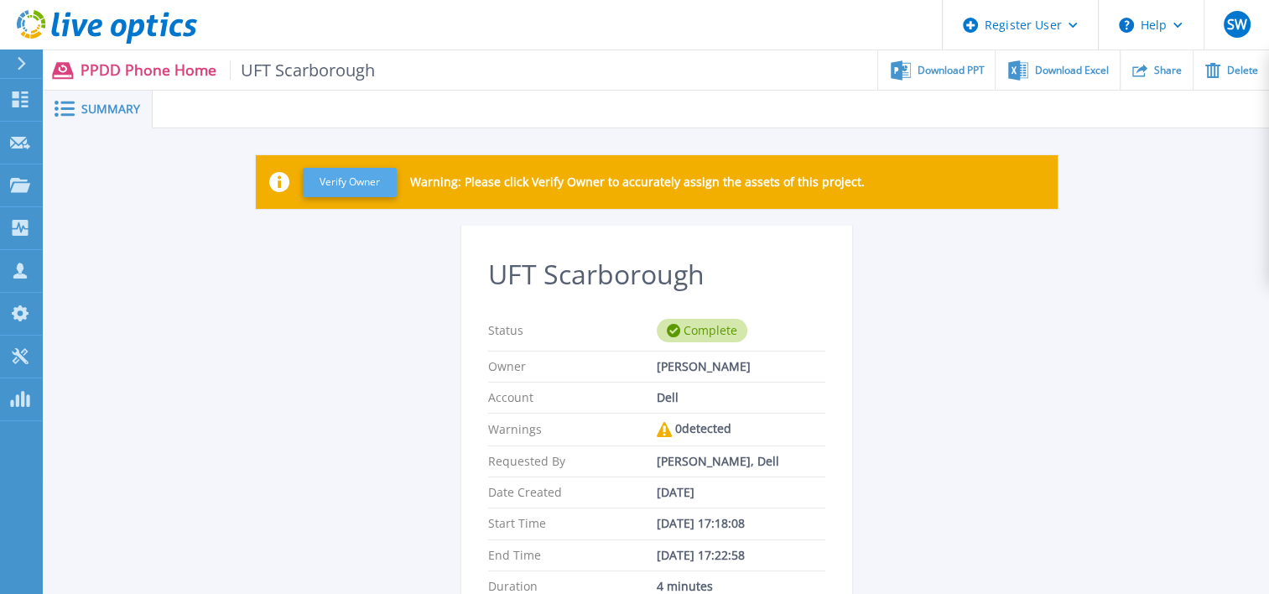
click at [349, 186] on button "Verify Owner" at bounding box center [350, 182] width 94 height 29
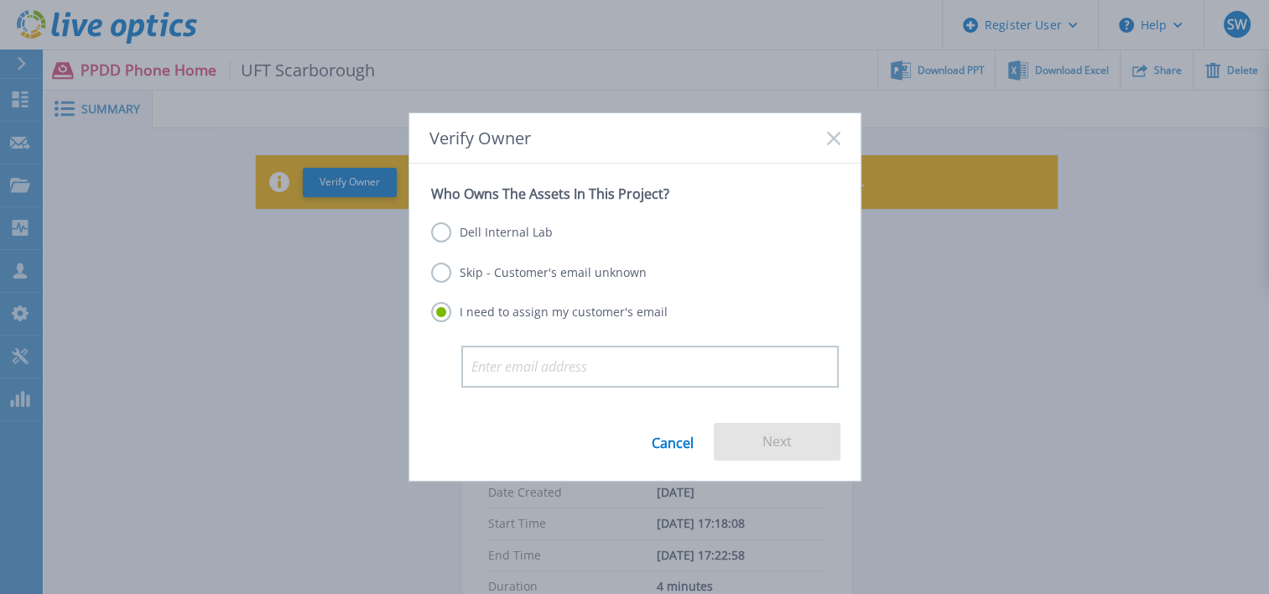
click at [445, 275] on label "Skip - Customer's email unknown" at bounding box center [539, 272] width 216 height 20
click at [0, 0] on input "Skip - Customer's email unknown" at bounding box center [0, 0] width 0 height 0
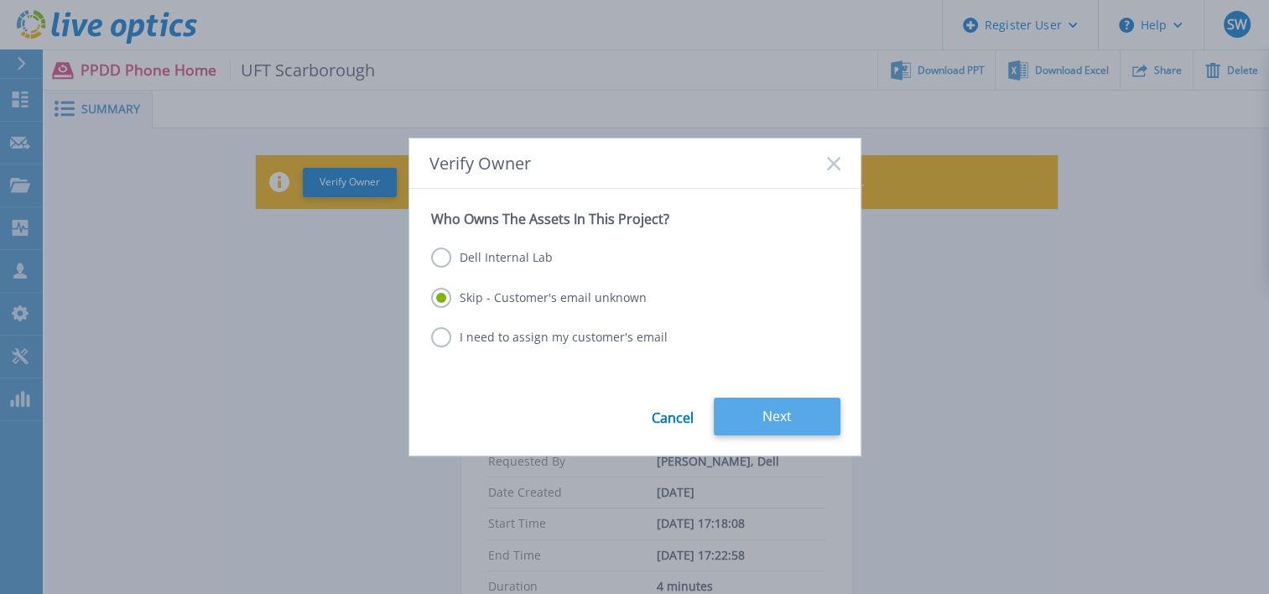
click at [766, 409] on button "Next" at bounding box center [777, 417] width 127 height 38
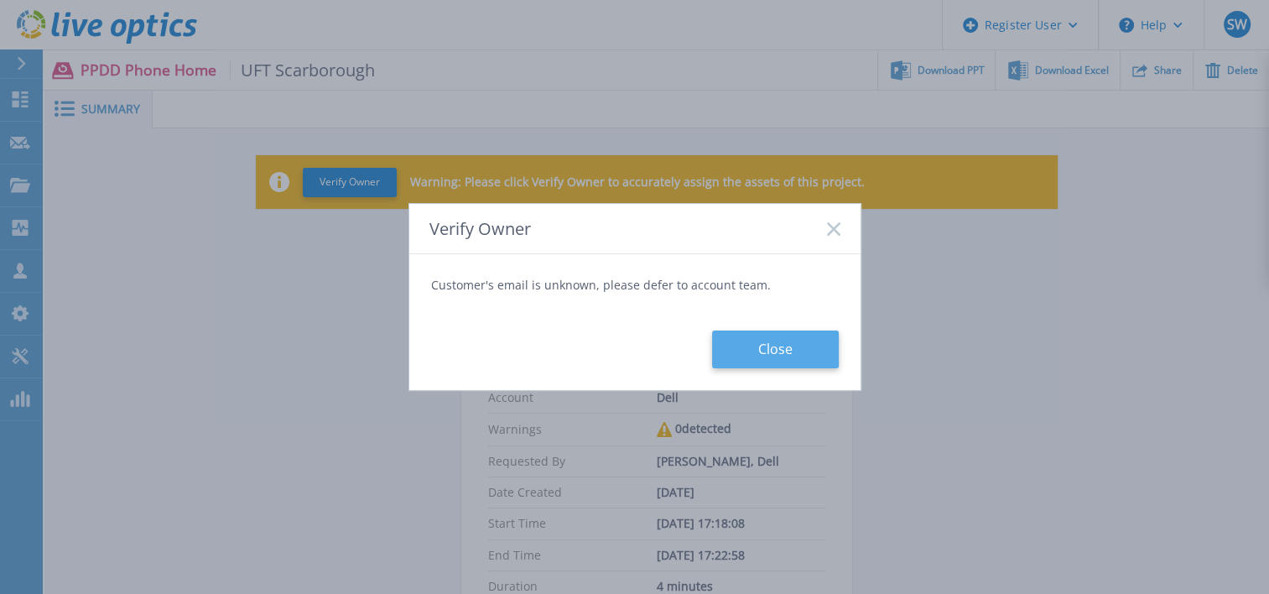
click at [761, 360] on button "Close" at bounding box center [775, 349] width 127 height 38
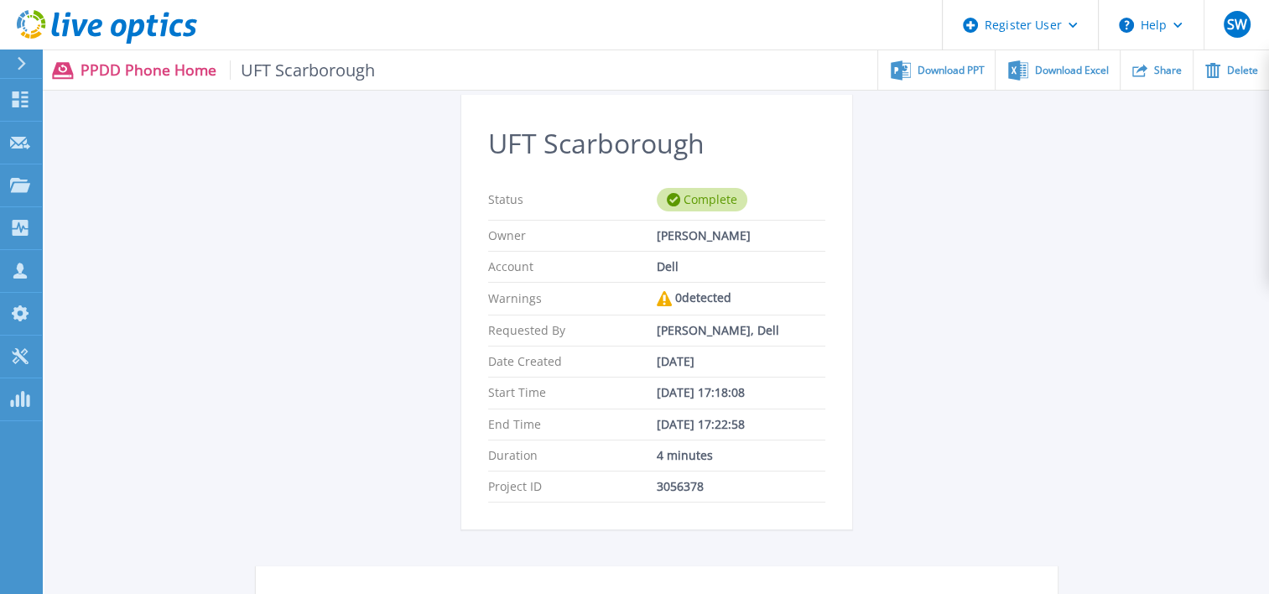
scroll to position [72, 0]
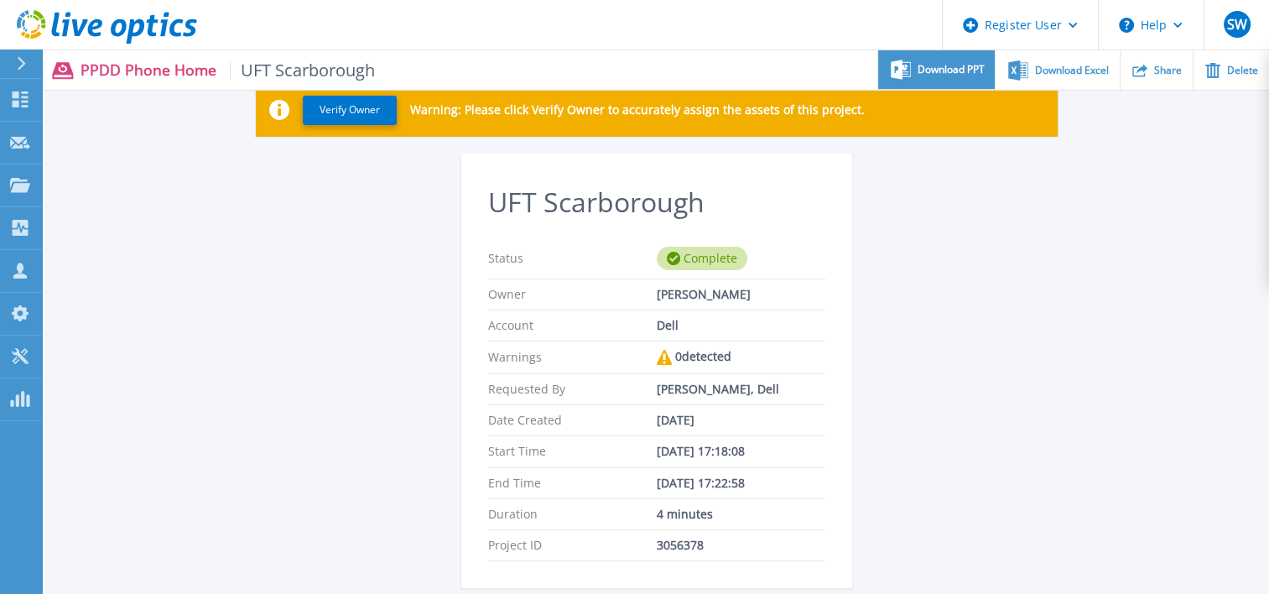
click at [956, 77] on div "Download PPT" at bounding box center [936, 69] width 117 height 39
